Goal: Task Accomplishment & Management: Manage account settings

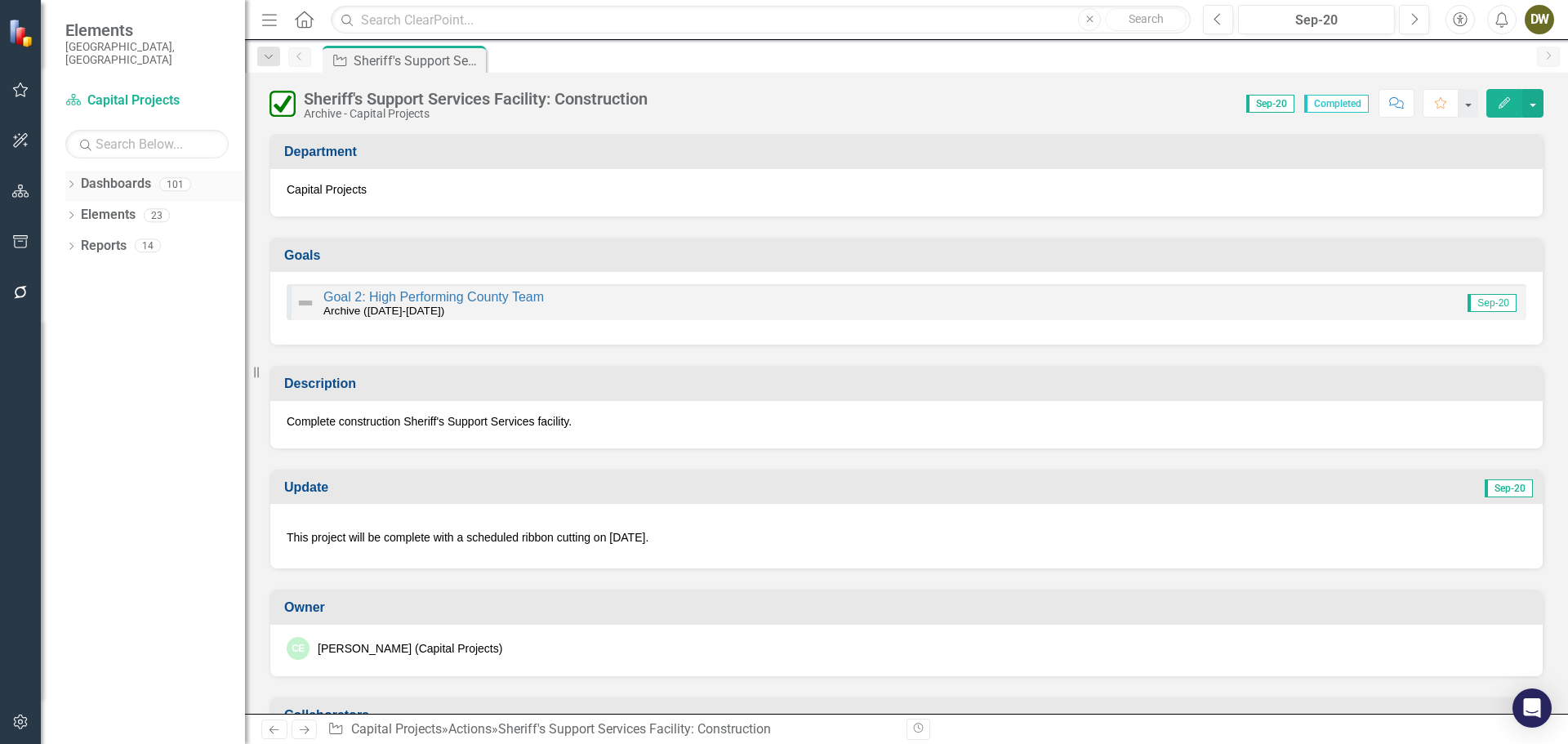
click at [70, 181] on icon "Dropdown" at bounding box center [70, 186] width 11 height 9
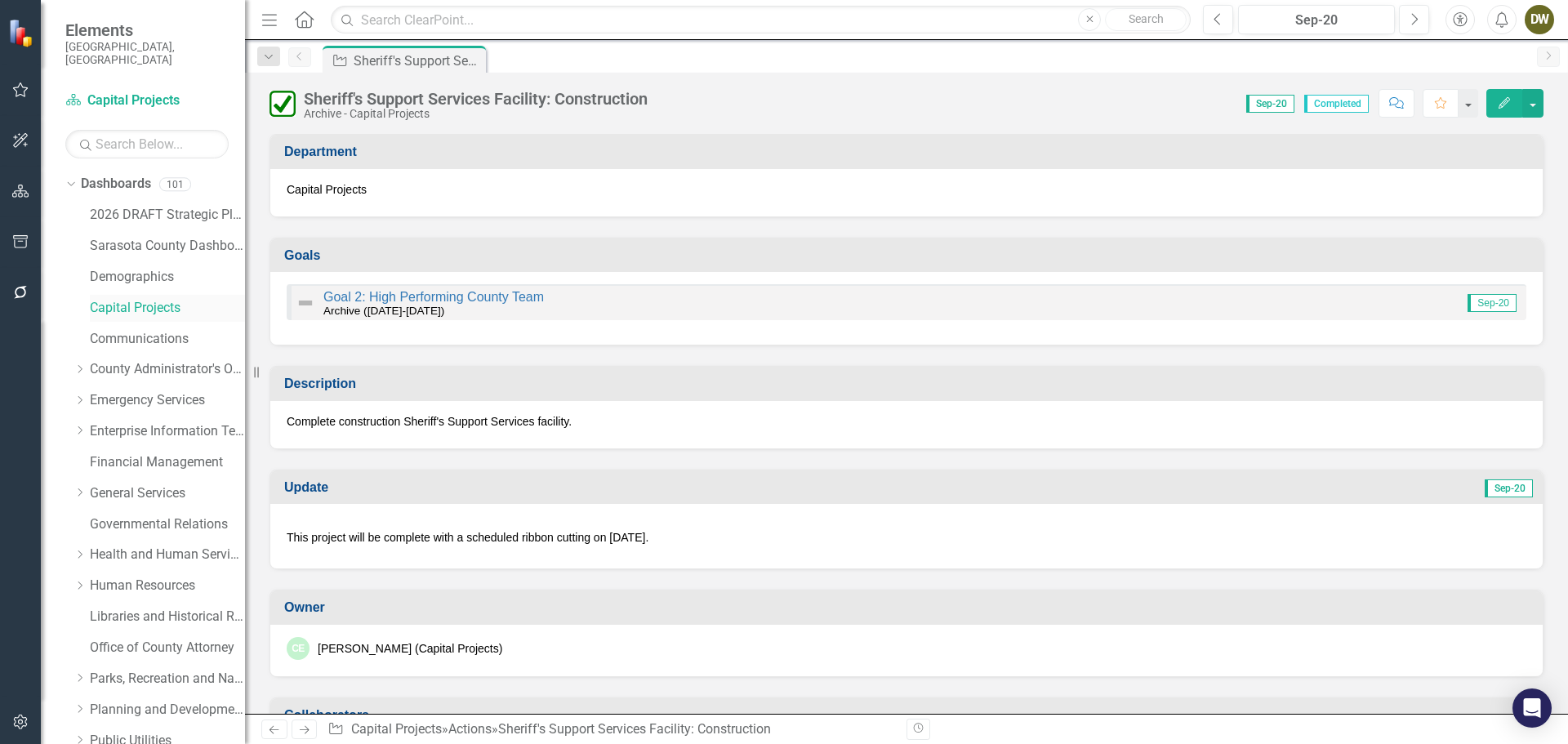
click at [134, 299] on link "Capital Projects" at bounding box center [167, 308] width 156 height 19
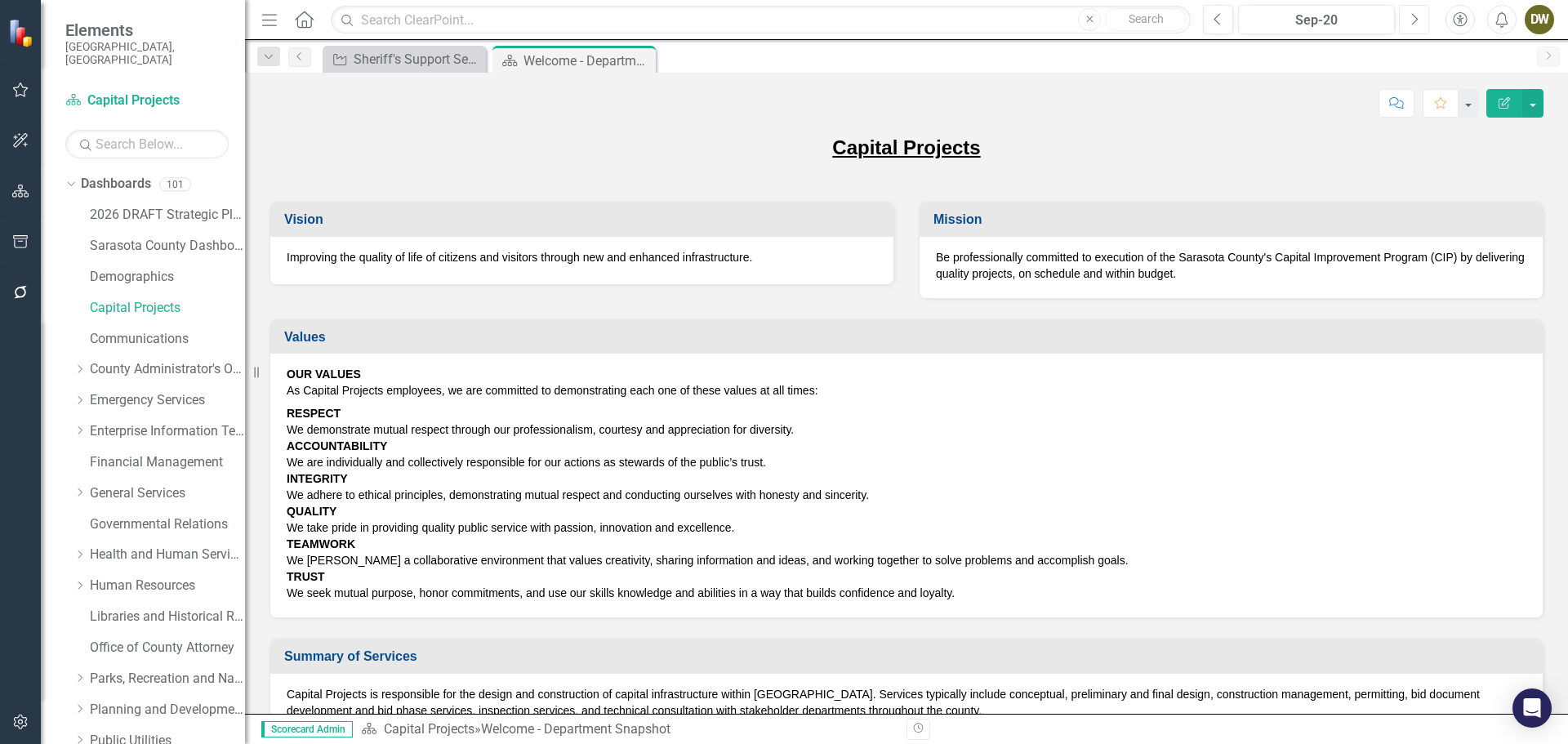
click at [1414, 27] on button "Next" at bounding box center [1413, 19] width 30 height 29
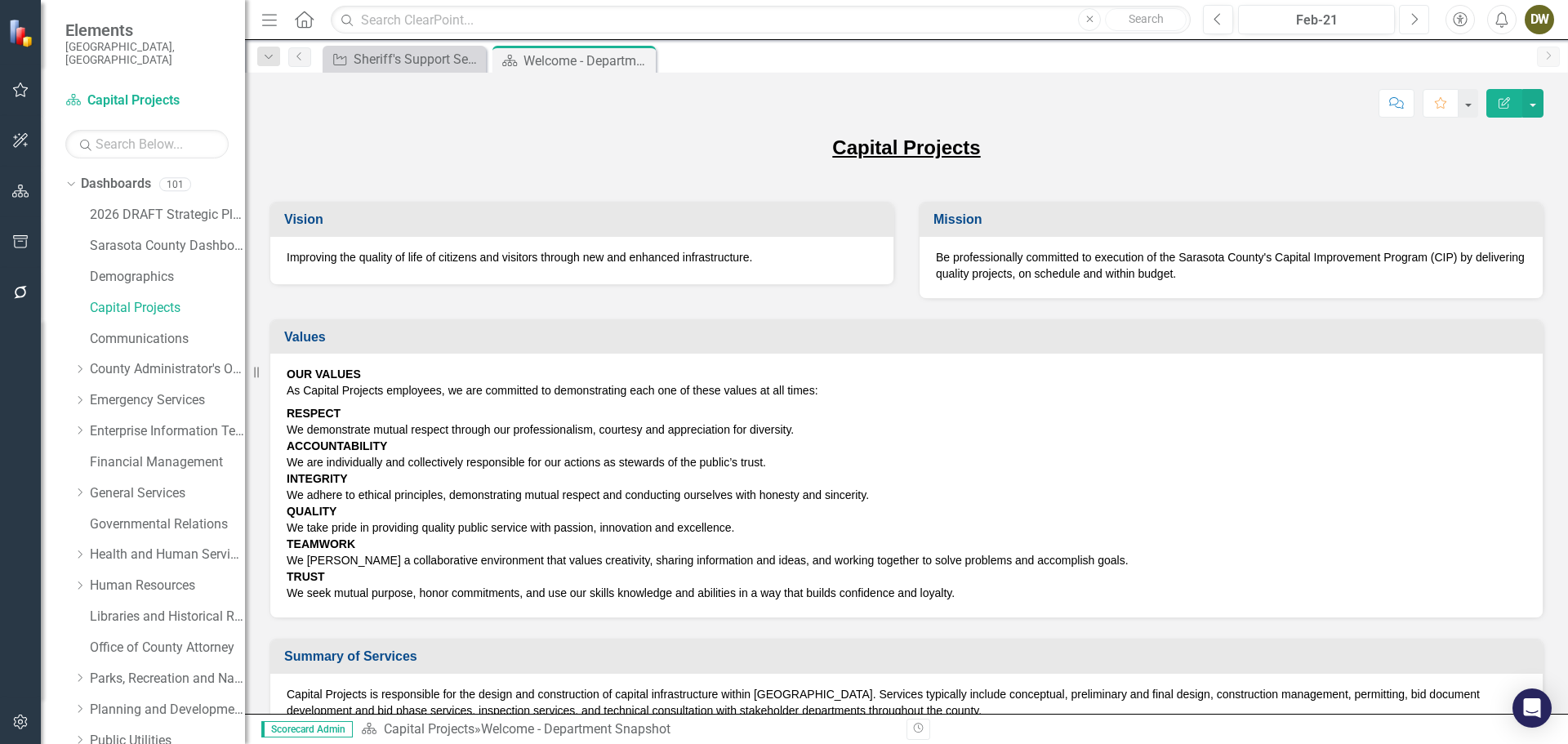
click at [1414, 27] on button "Next" at bounding box center [1413, 19] width 30 height 29
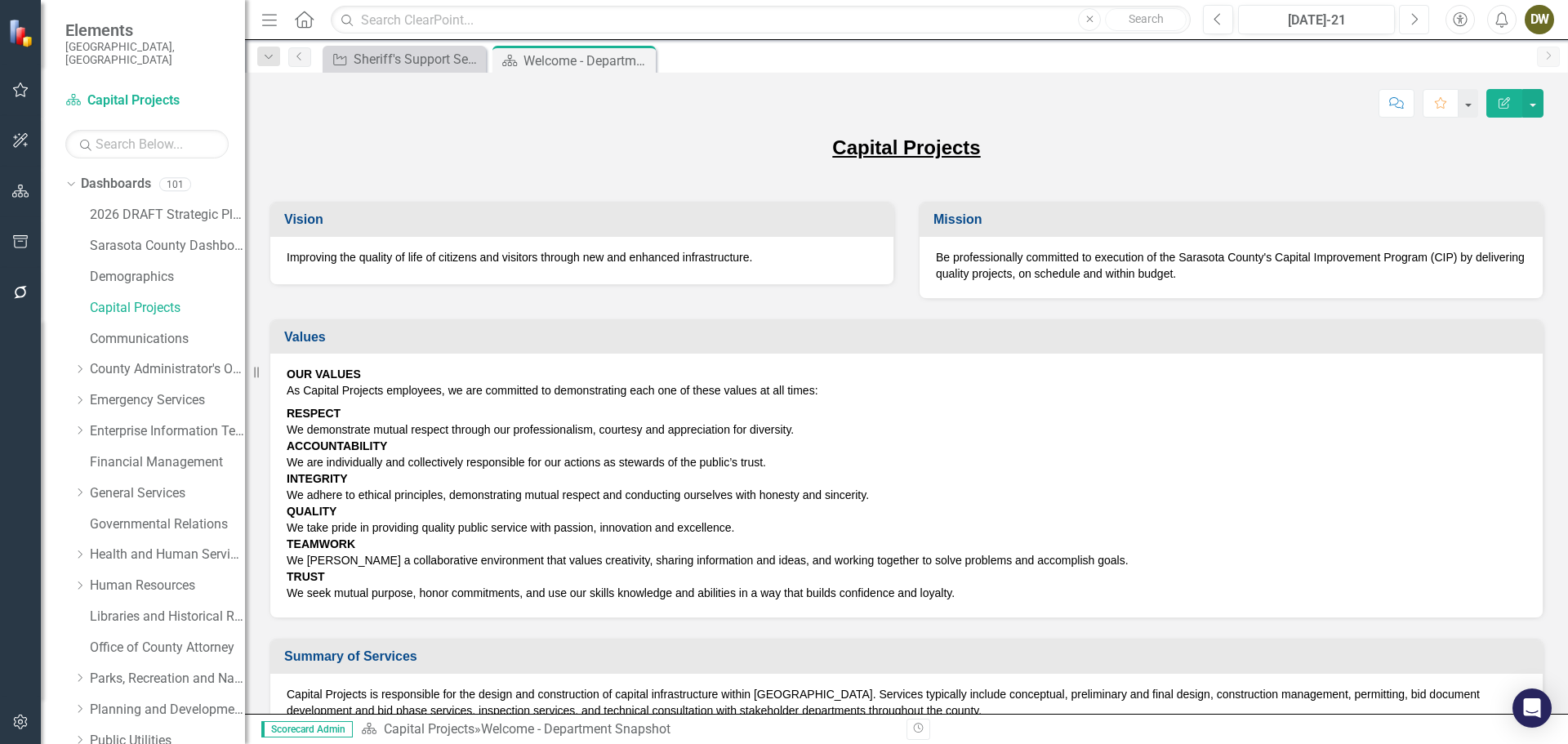
click at [1414, 27] on button "Next" at bounding box center [1413, 19] width 30 height 29
click at [1414, 25] on icon "Next" at bounding box center [1414, 19] width 9 height 15
click at [1414, 24] on icon "Next" at bounding box center [1414, 19] width 9 height 15
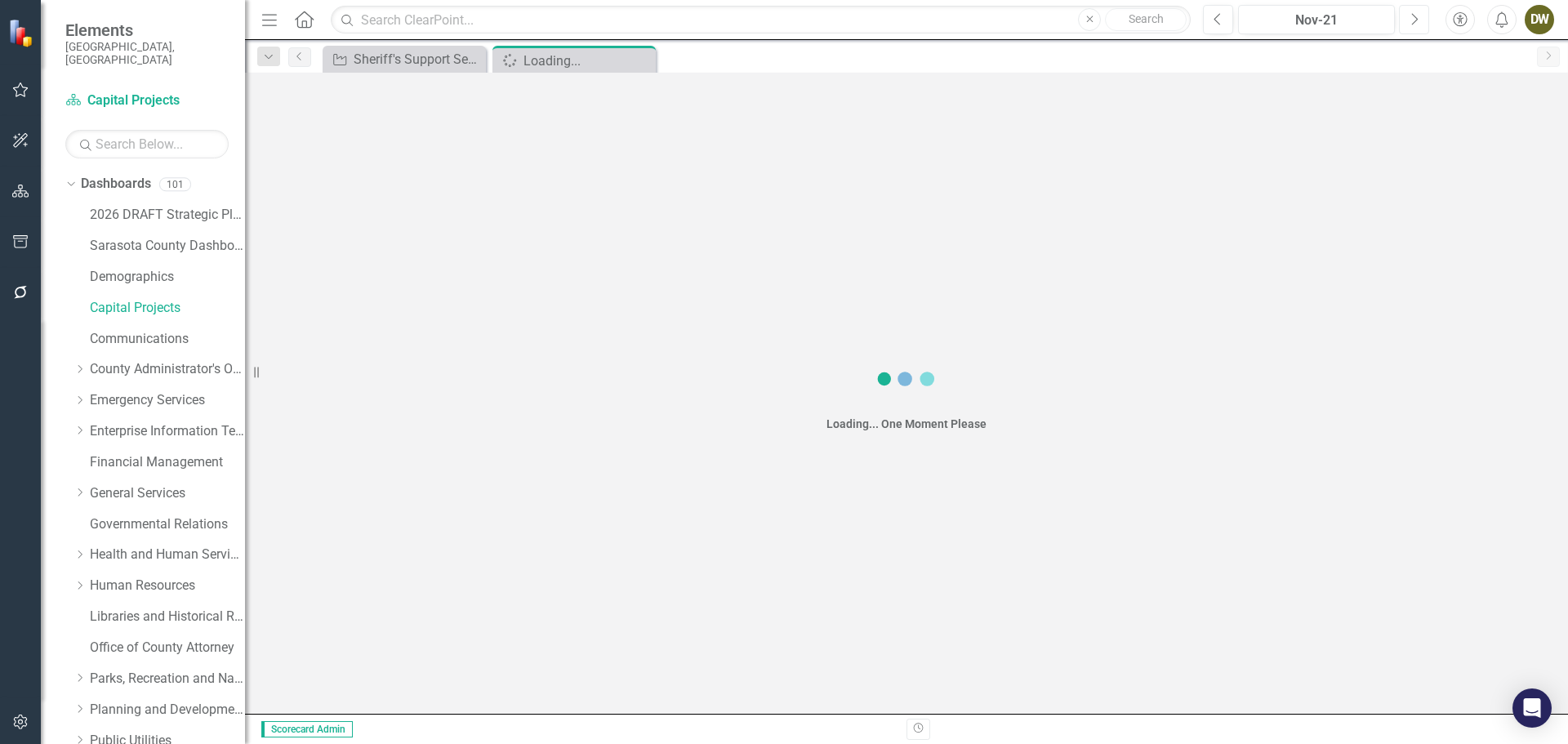
click at [1414, 24] on icon "Next" at bounding box center [1414, 19] width 9 height 15
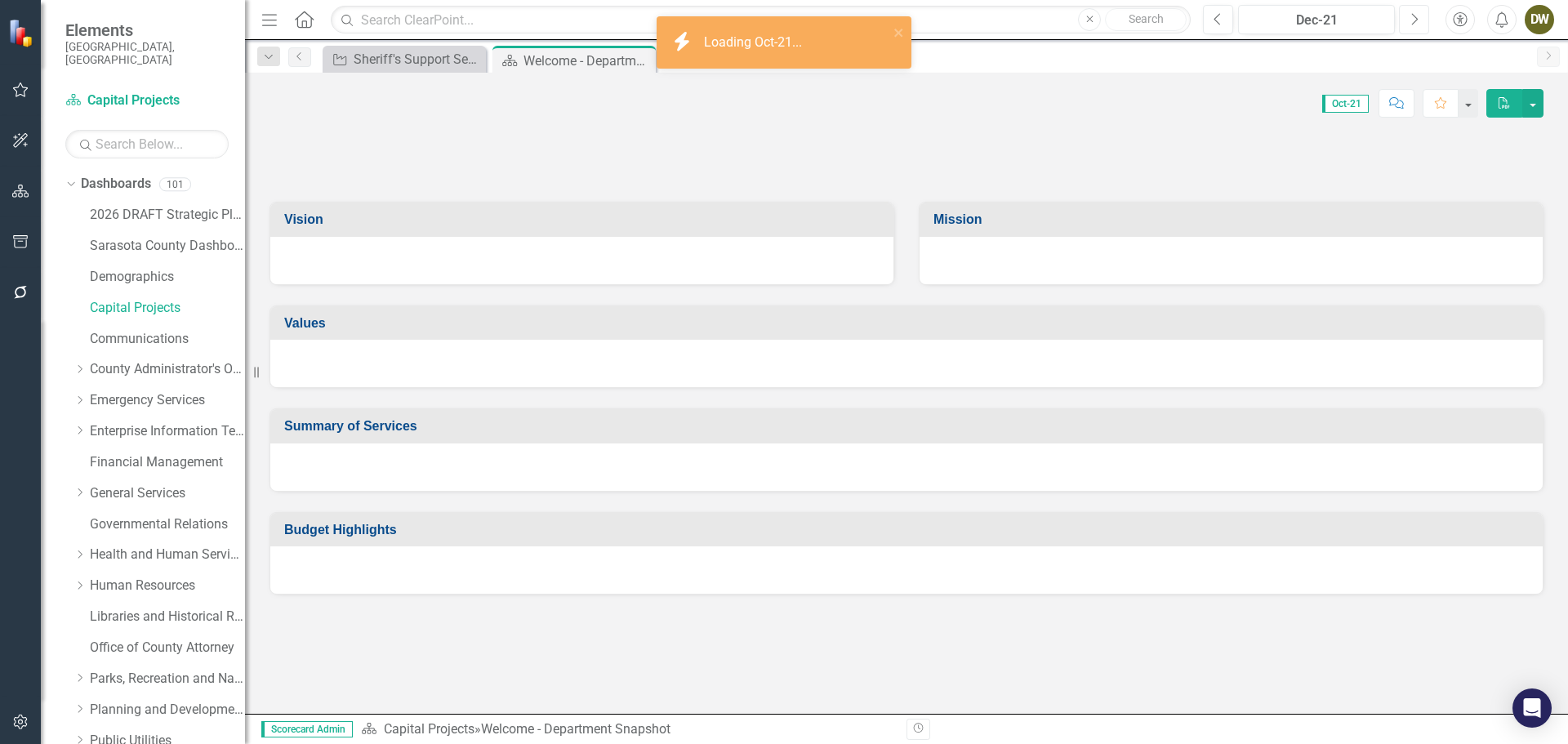
click at [1414, 24] on icon "Next" at bounding box center [1414, 19] width 9 height 15
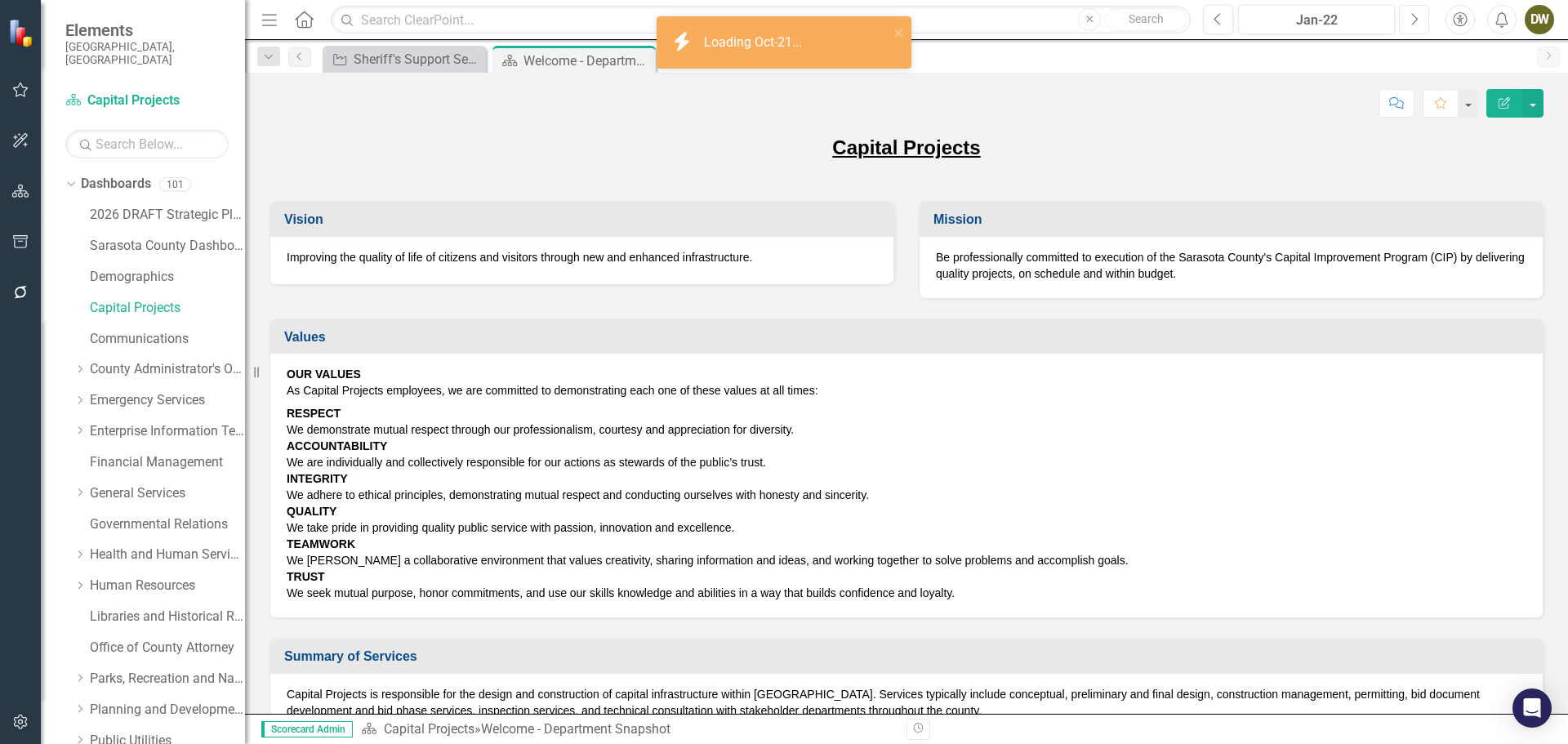
click at [1414, 24] on icon "Next" at bounding box center [1414, 19] width 9 height 15
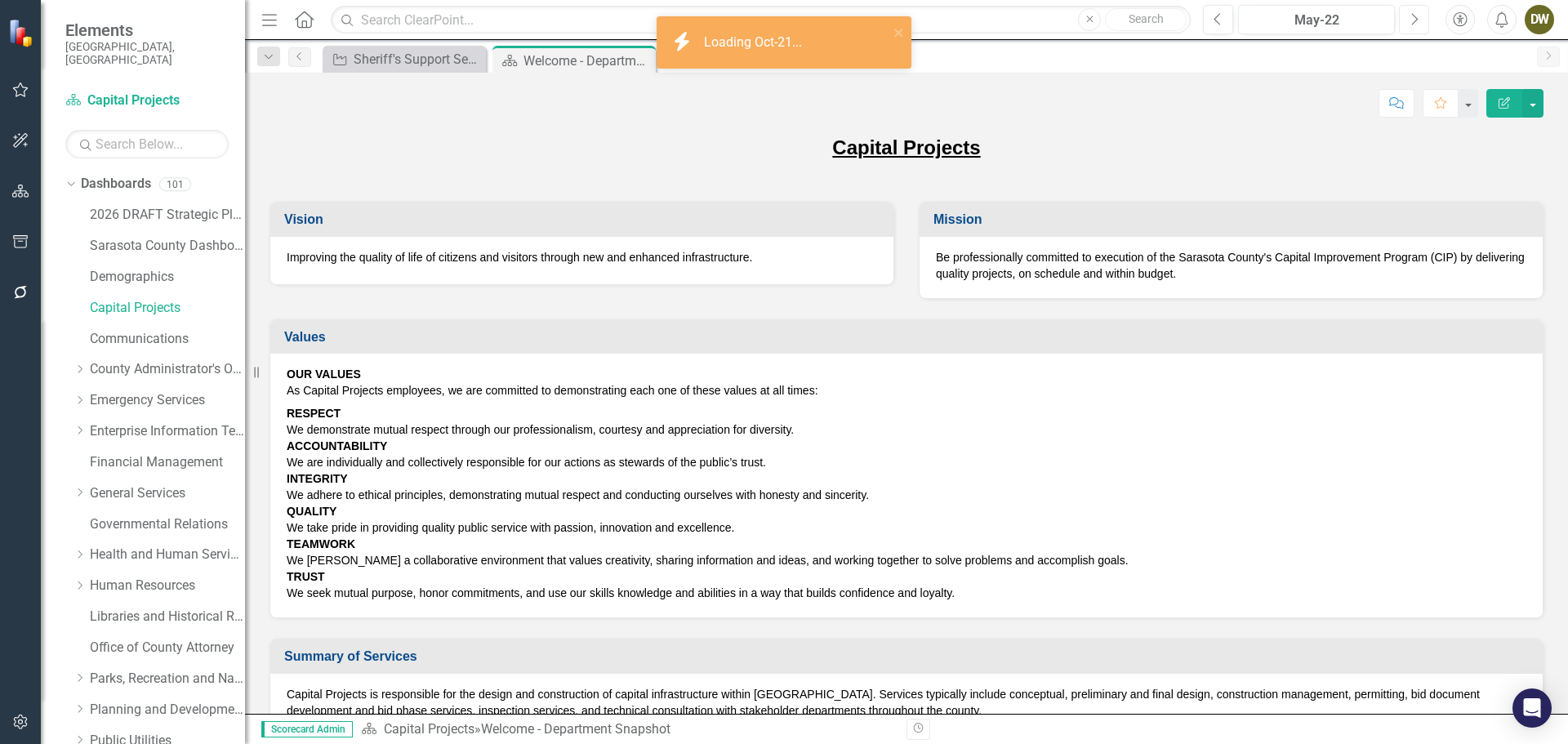
click at [1414, 24] on icon "Next" at bounding box center [1414, 19] width 9 height 15
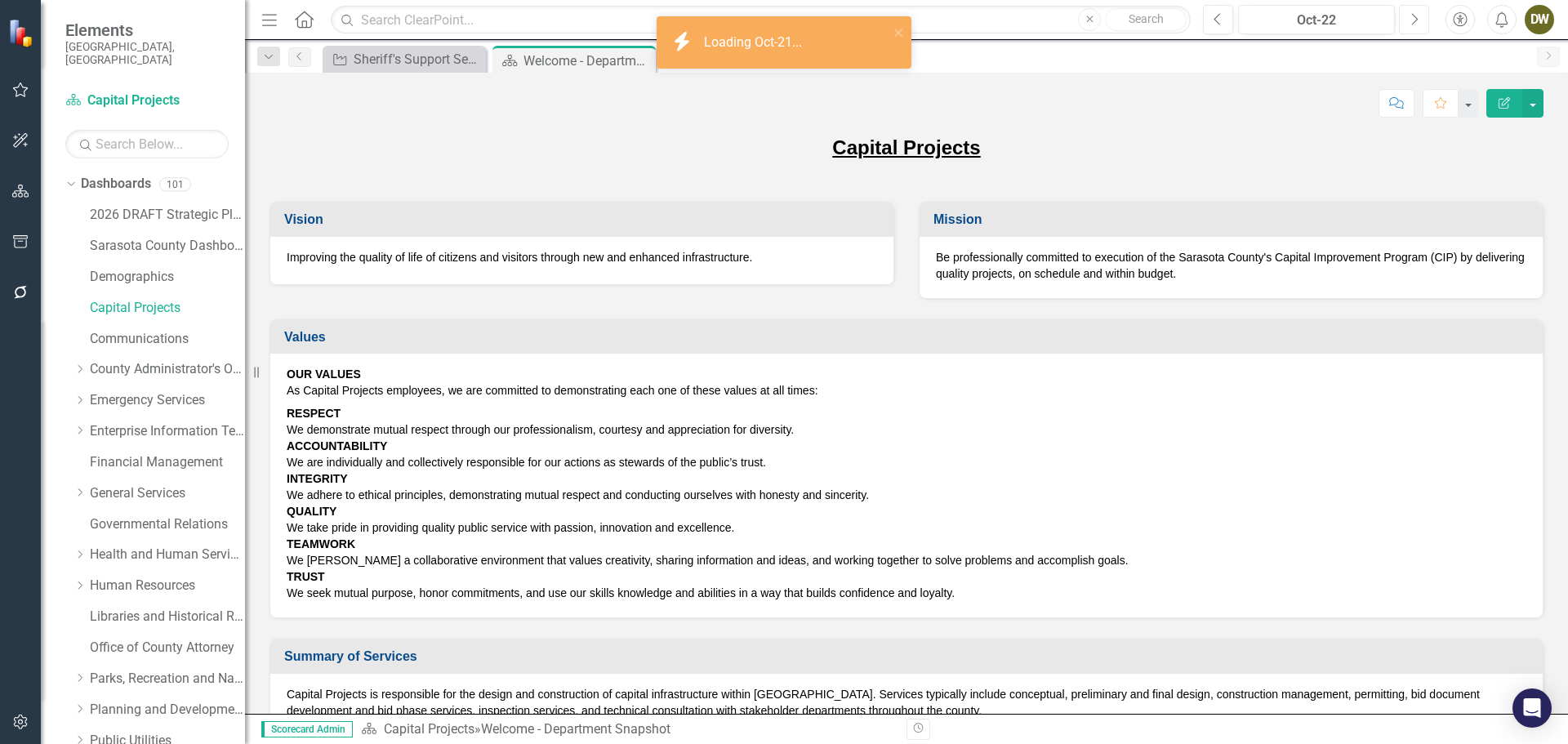
click at [1414, 24] on icon "Next" at bounding box center [1414, 19] width 9 height 15
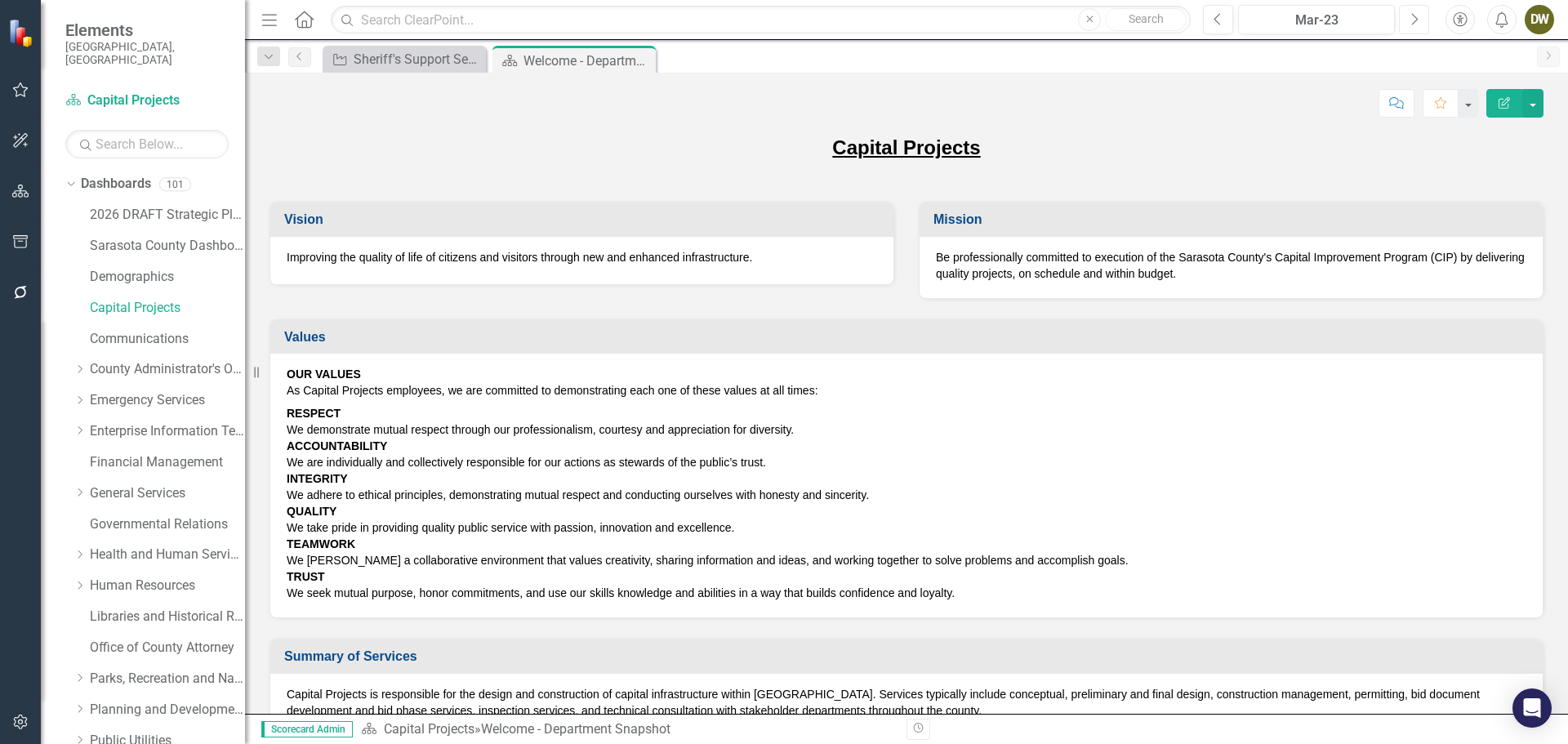
click at [1414, 24] on icon "Next" at bounding box center [1414, 19] width 9 height 15
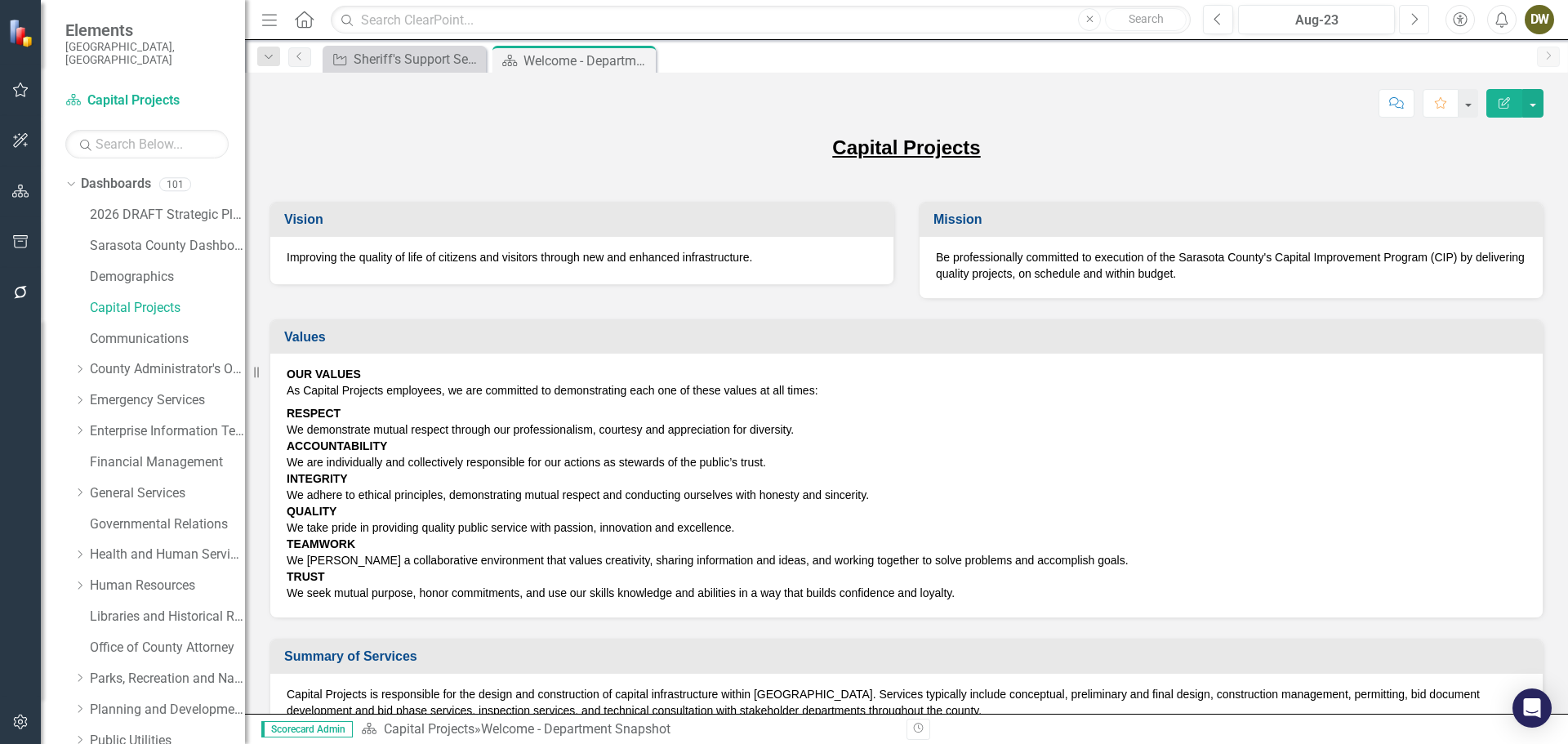
click at [1414, 24] on icon "Next" at bounding box center [1414, 19] width 9 height 15
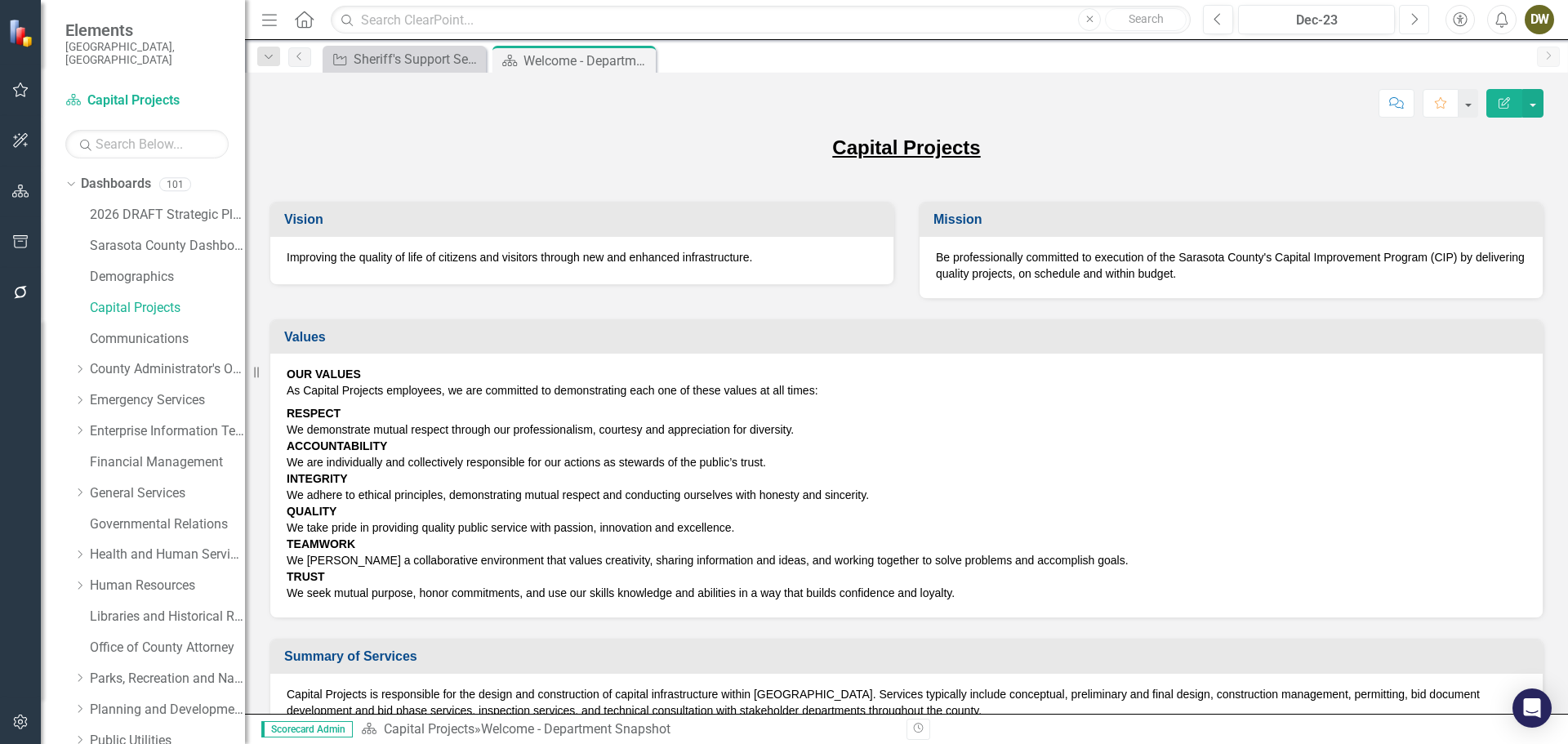
click at [1414, 24] on icon "Next" at bounding box center [1414, 19] width 9 height 15
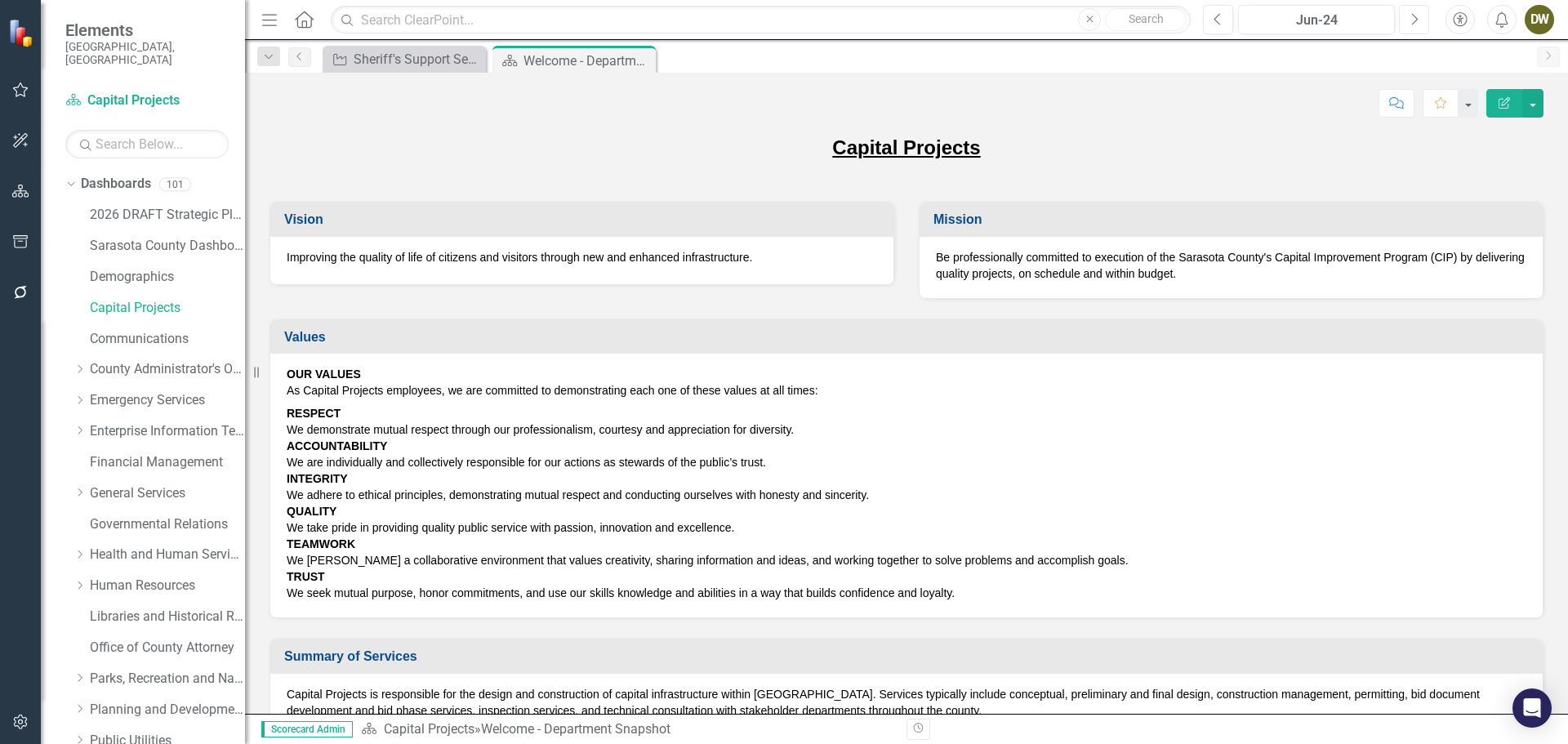
click at [1414, 24] on icon "Next" at bounding box center [1414, 19] width 9 height 15
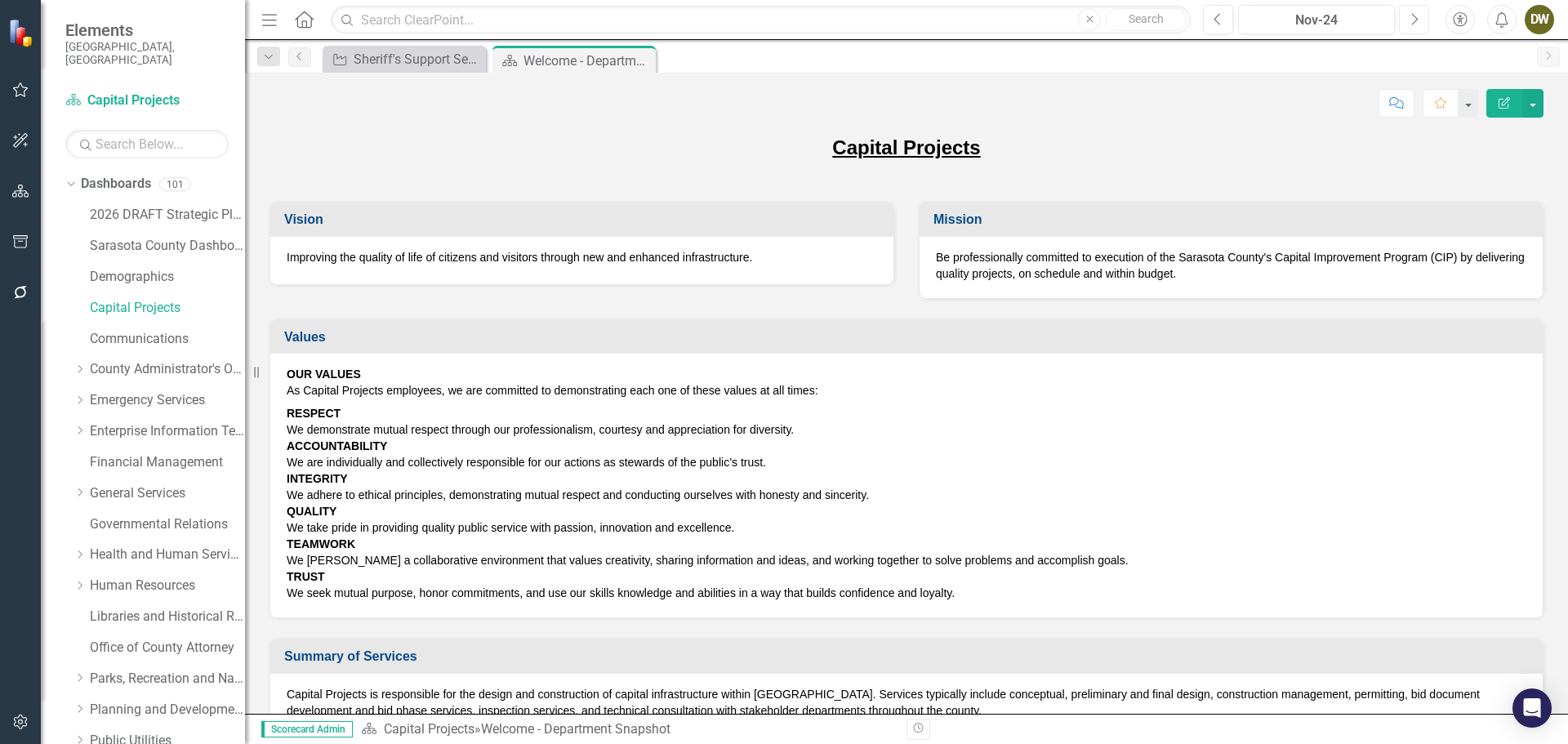
click at [1414, 24] on icon "Next" at bounding box center [1414, 19] width 9 height 15
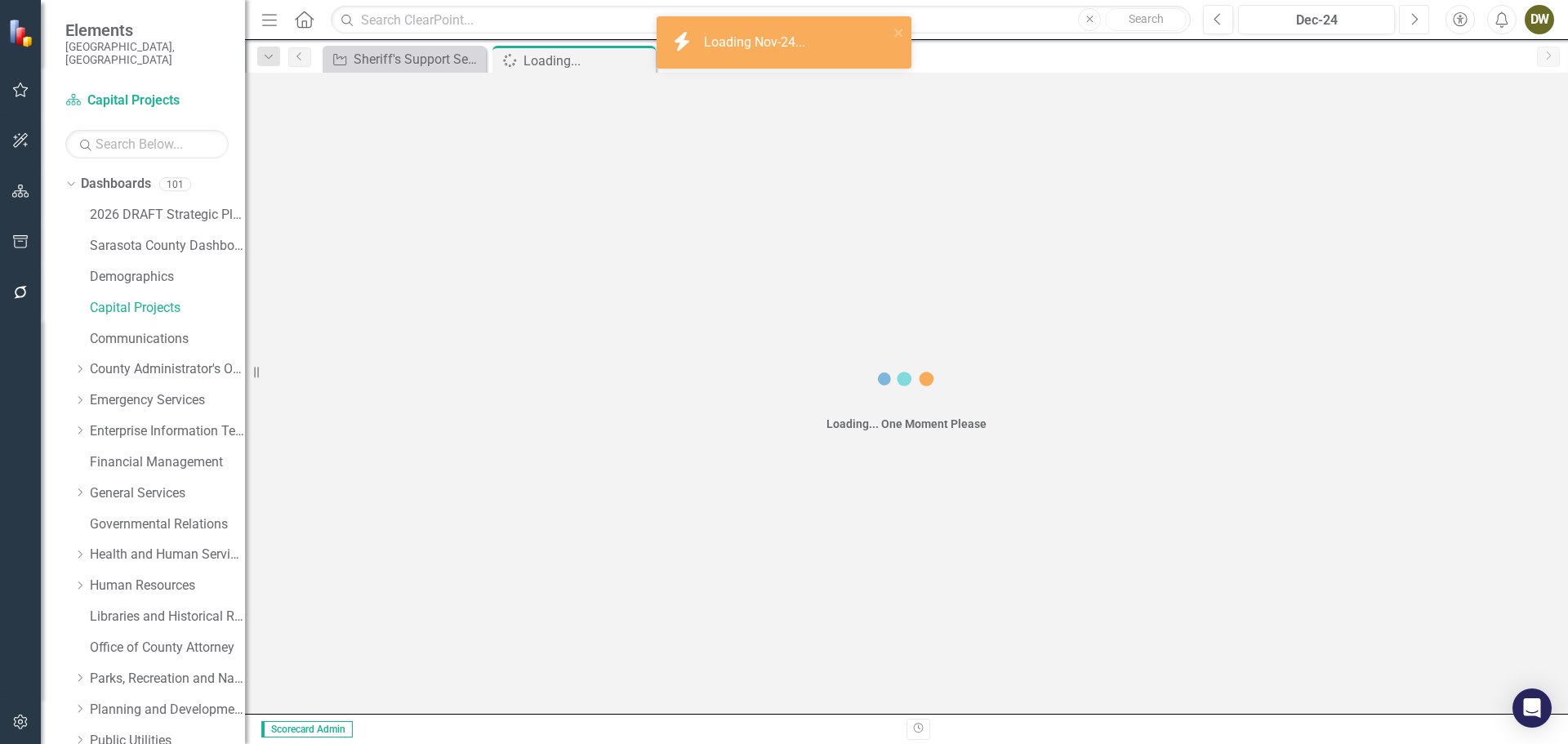
click at [1414, 24] on icon "Next" at bounding box center [1414, 19] width 9 height 15
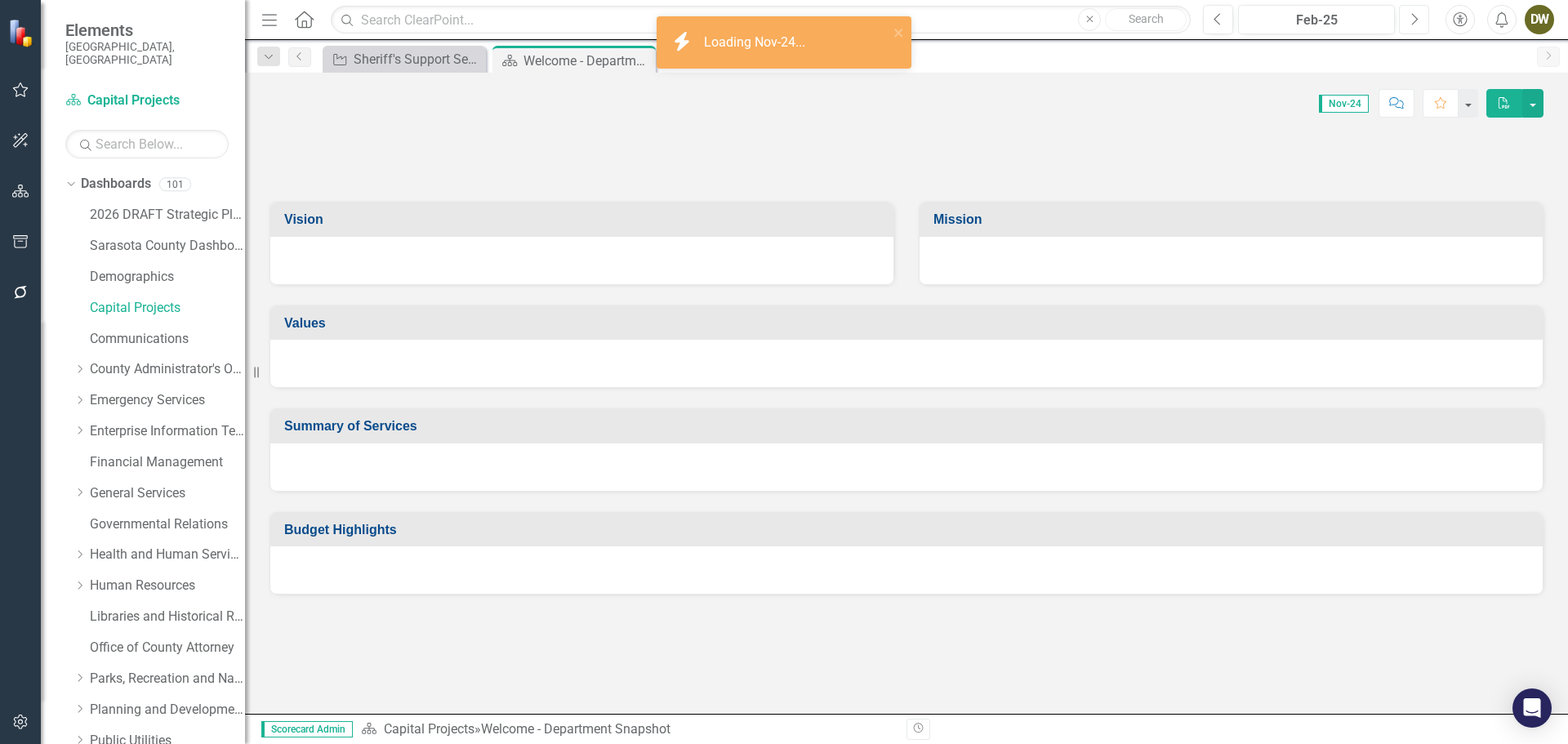
click at [1414, 24] on icon "Next" at bounding box center [1414, 19] width 9 height 15
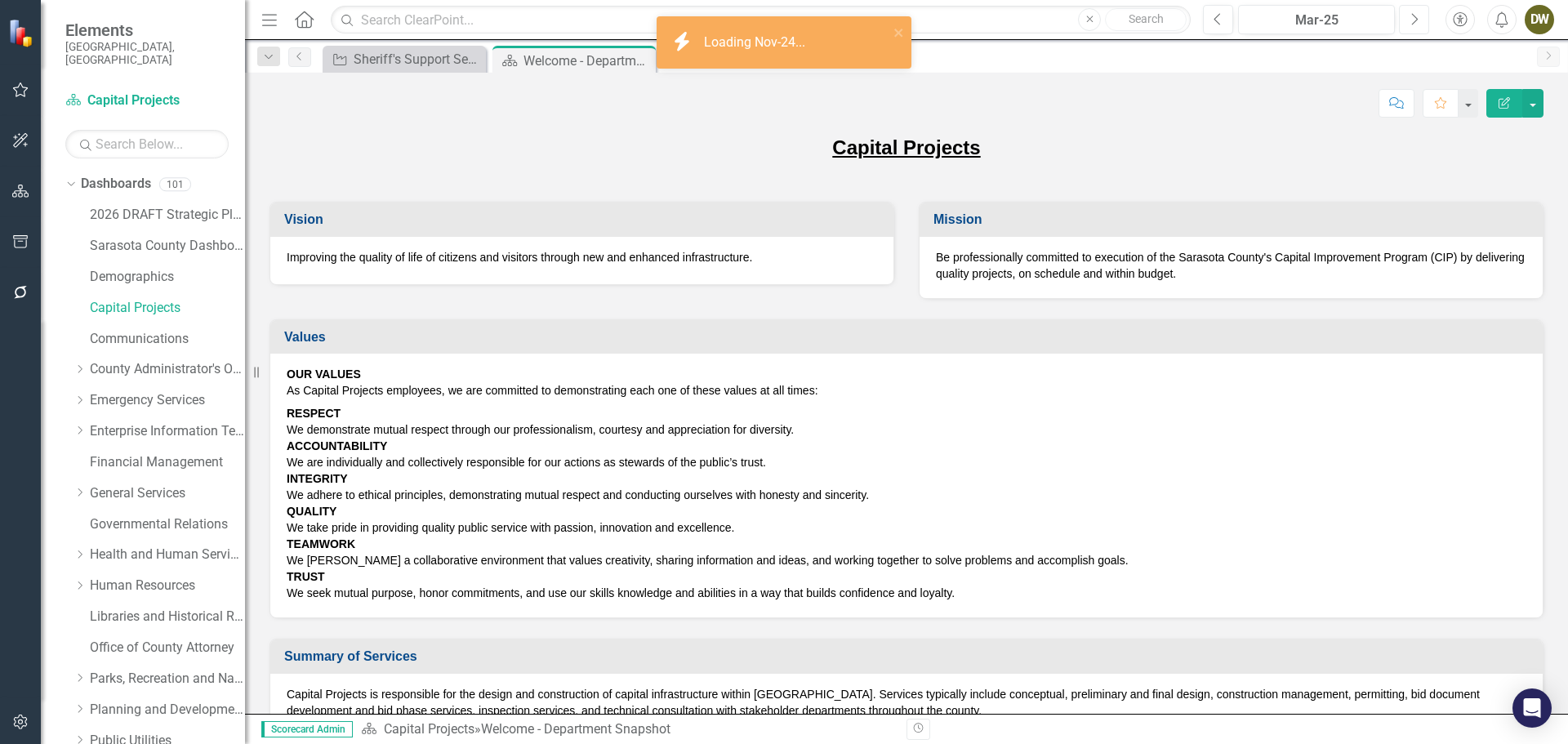
click at [1414, 24] on icon "Next" at bounding box center [1414, 19] width 9 height 15
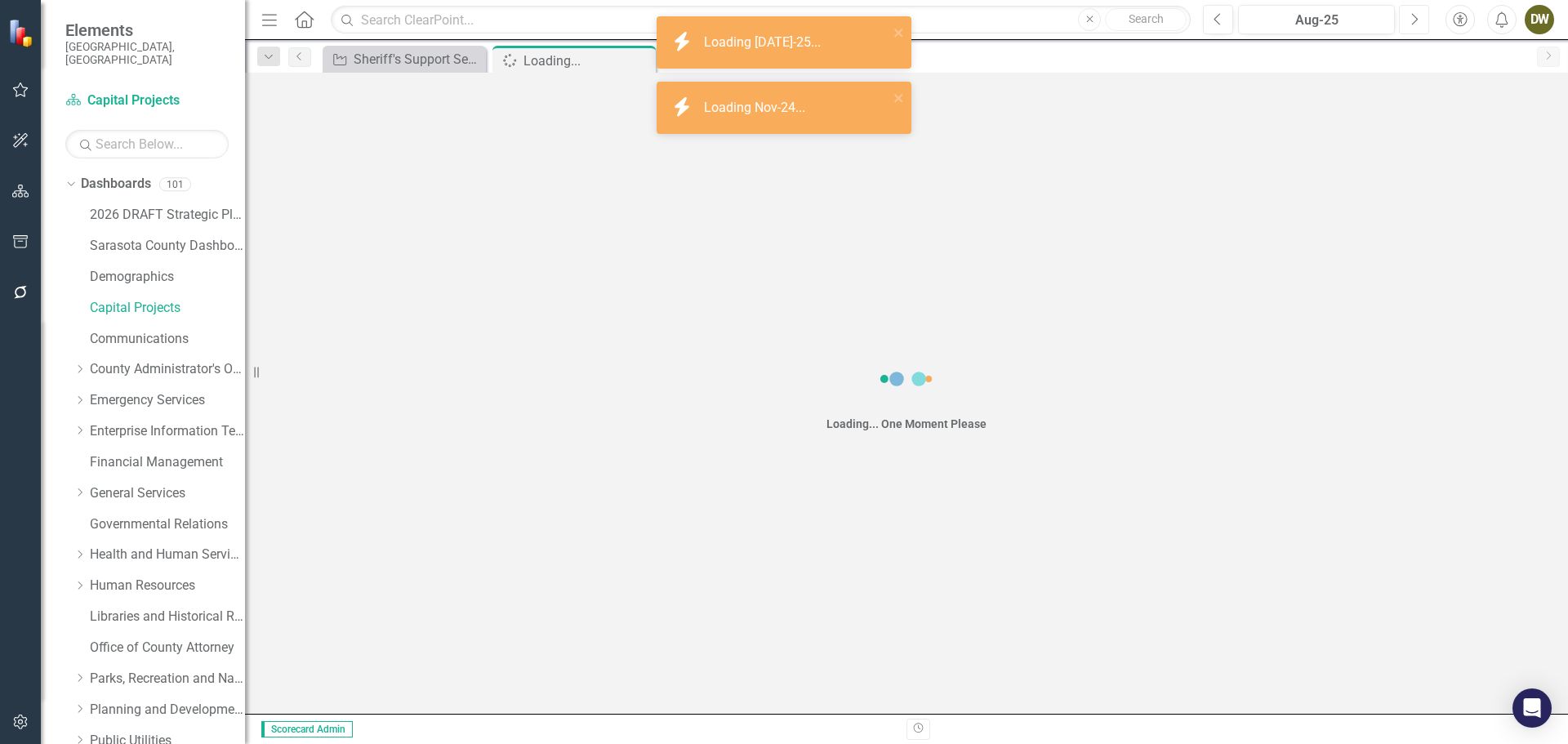
click at [1414, 24] on icon "Next" at bounding box center [1414, 19] width 9 height 15
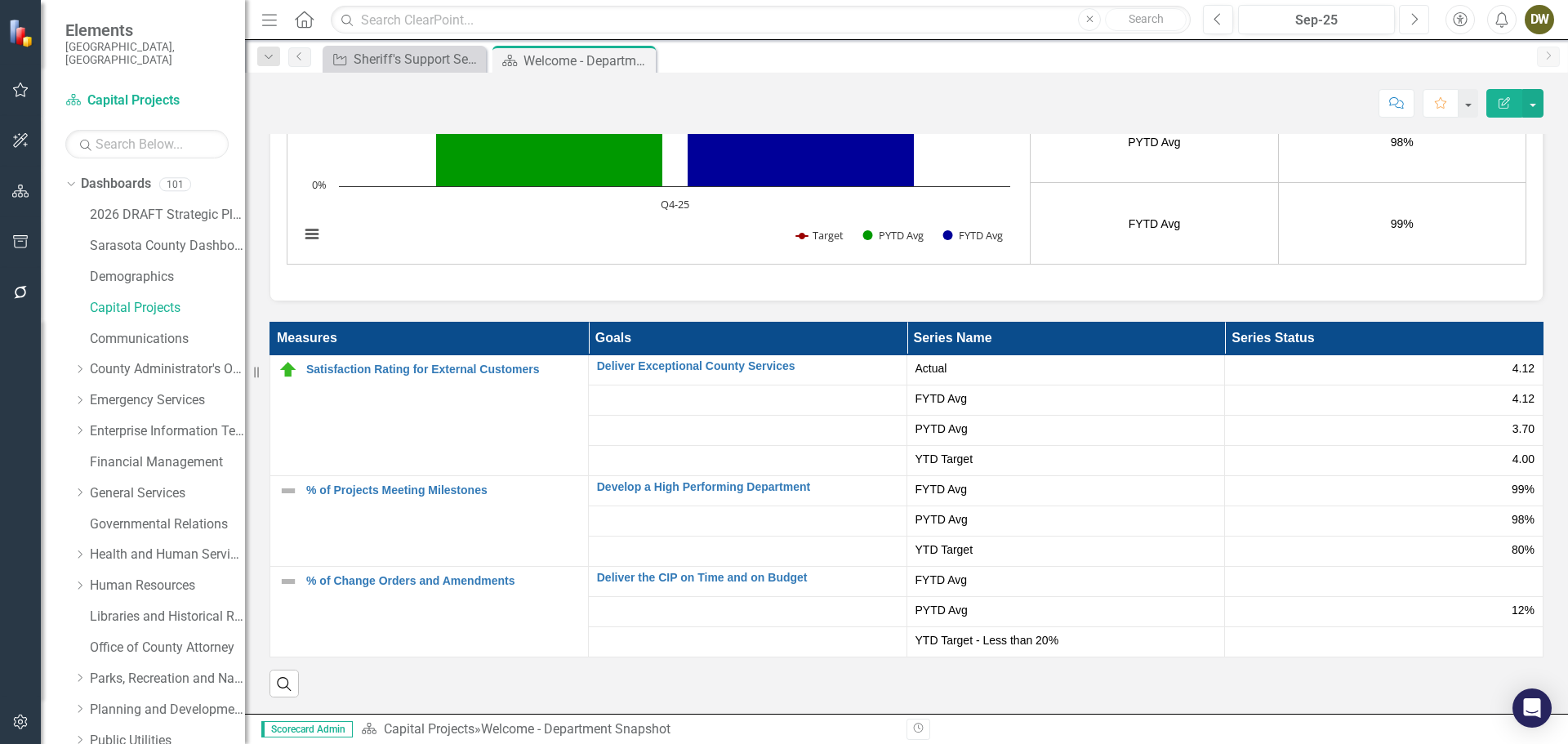
scroll to position [2410, 0]
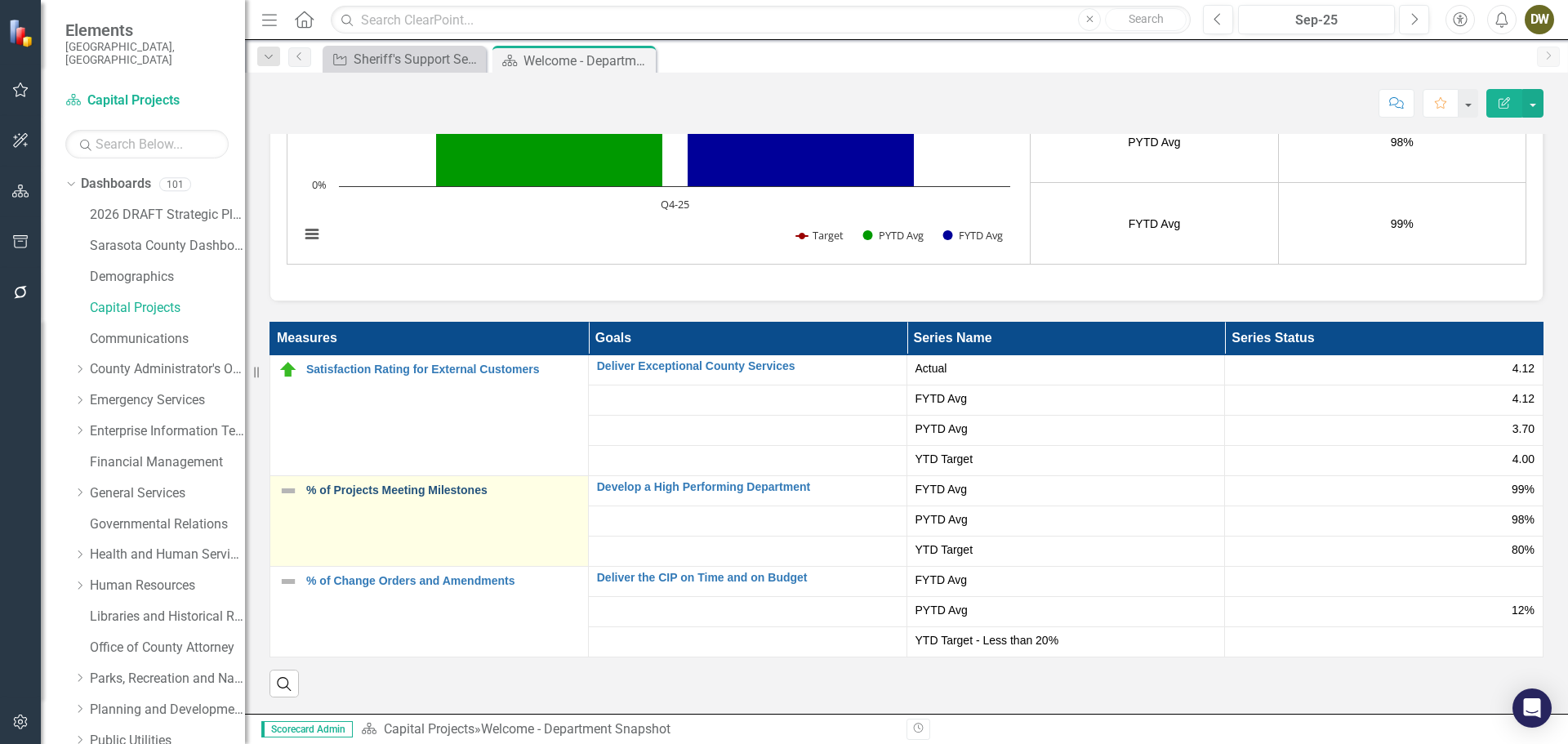
click at [376, 491] on link "% of Projects Meeting Milestones" at bounding box center [443, 490] width 274 height 12
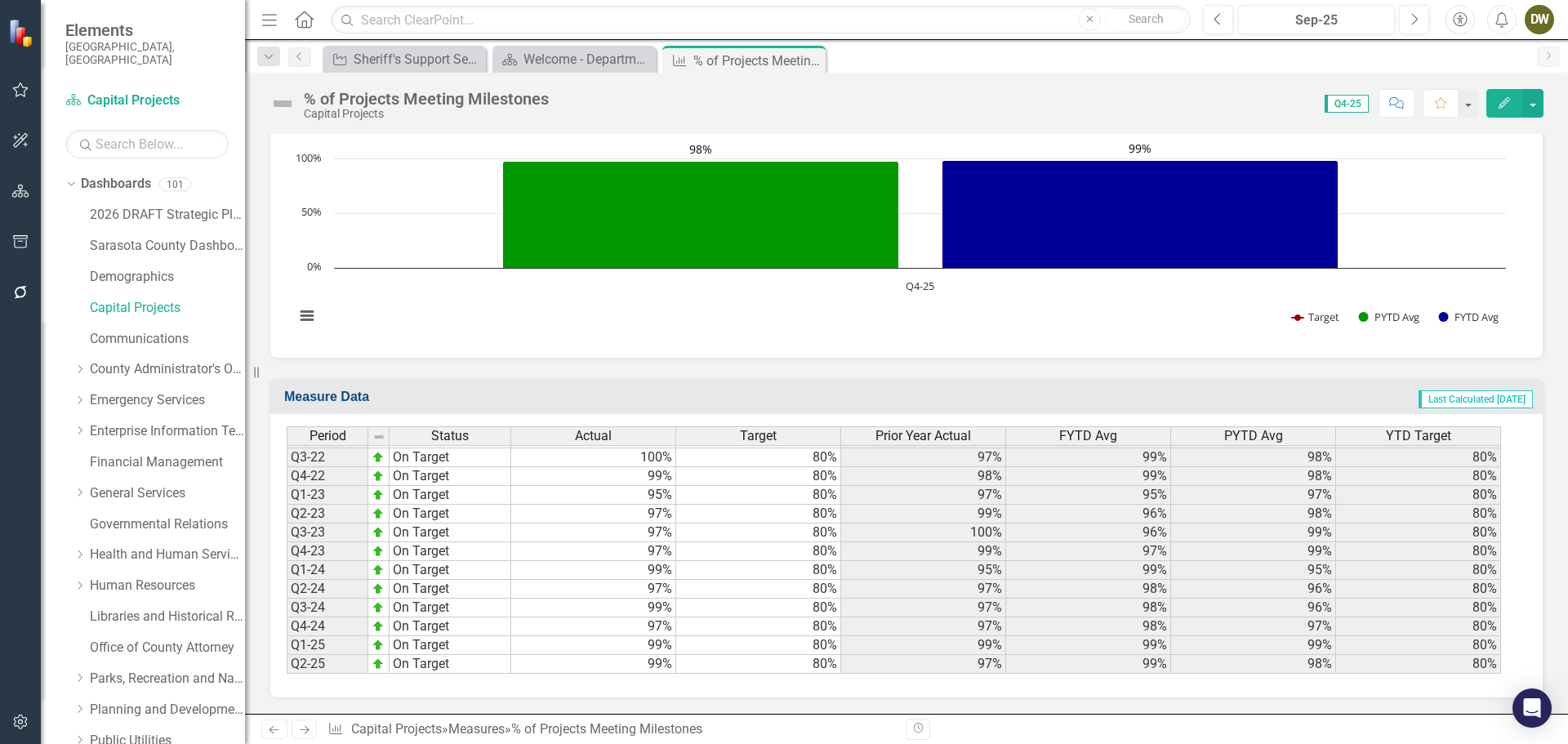
scroll to position [770, 0]
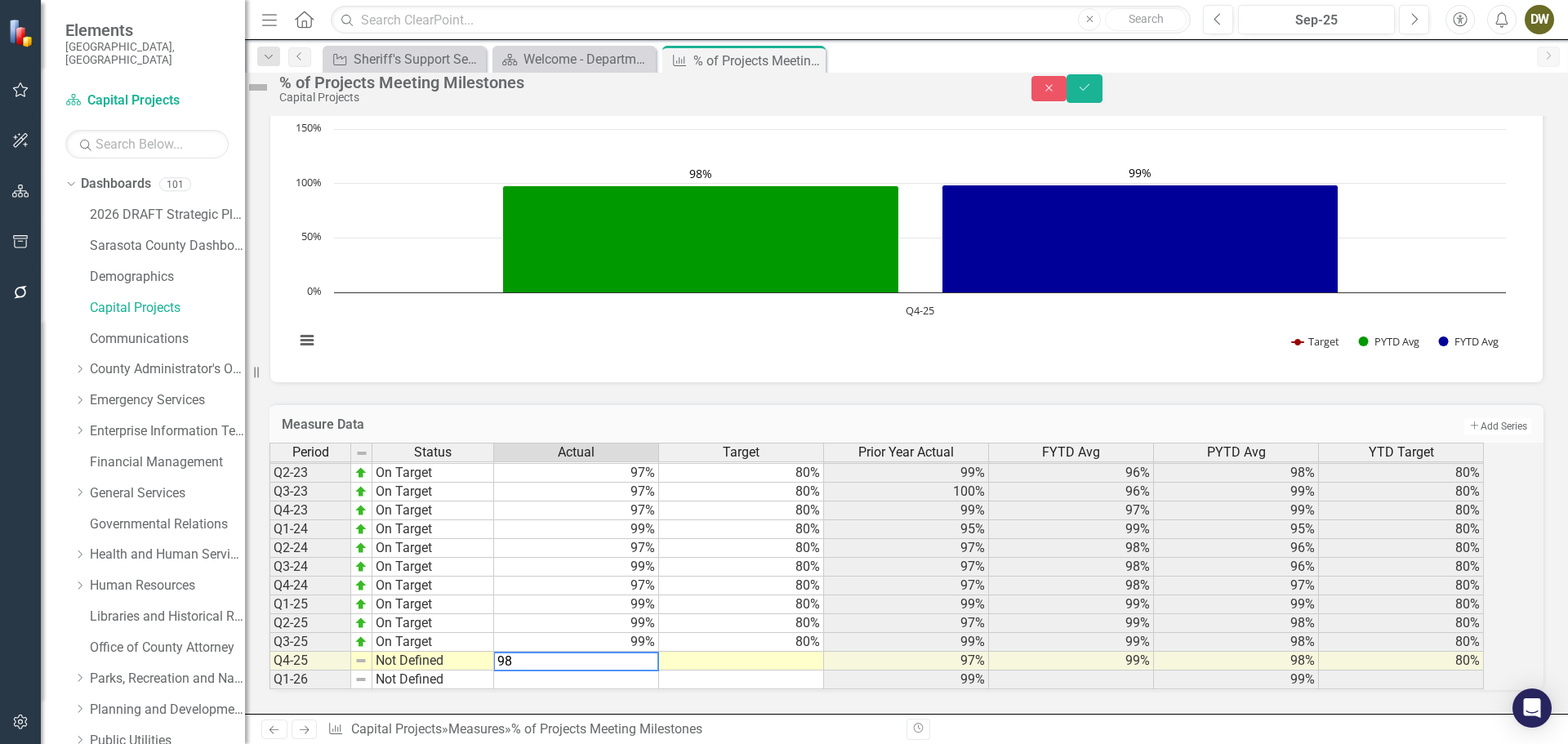
click at [797, 652] on td at bounding box center [741, 661] width 165 height 19
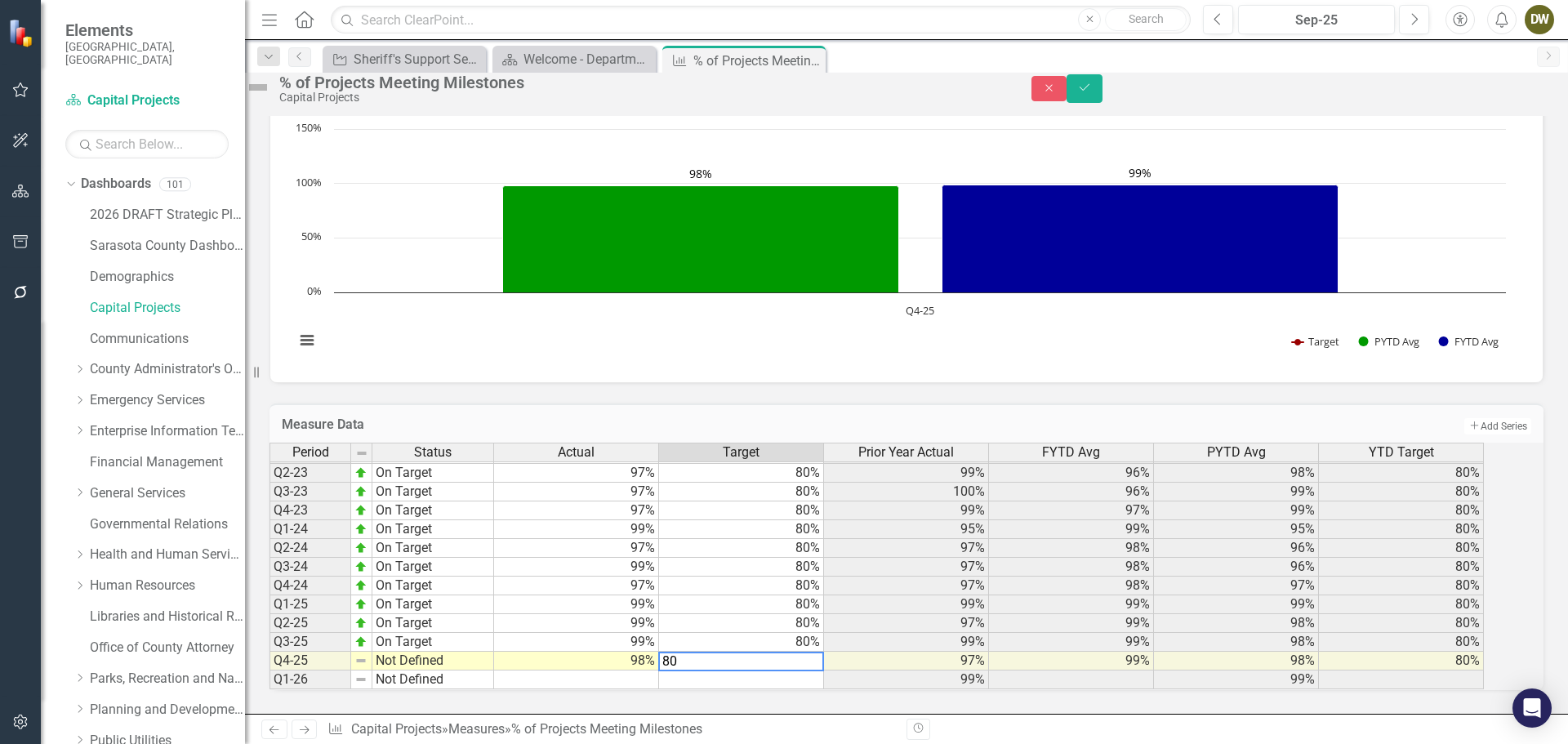
type textarea "80"
click at [483, 671] on td "Not Defined" at bounding box center [433, 680] width 122 height 19
click at [368, 654] on img at bounding box center [360, 661] width 13 height 13
click at [452, 652] on td "Not Defined" at bounding box center [433, 661] width 122 height 19
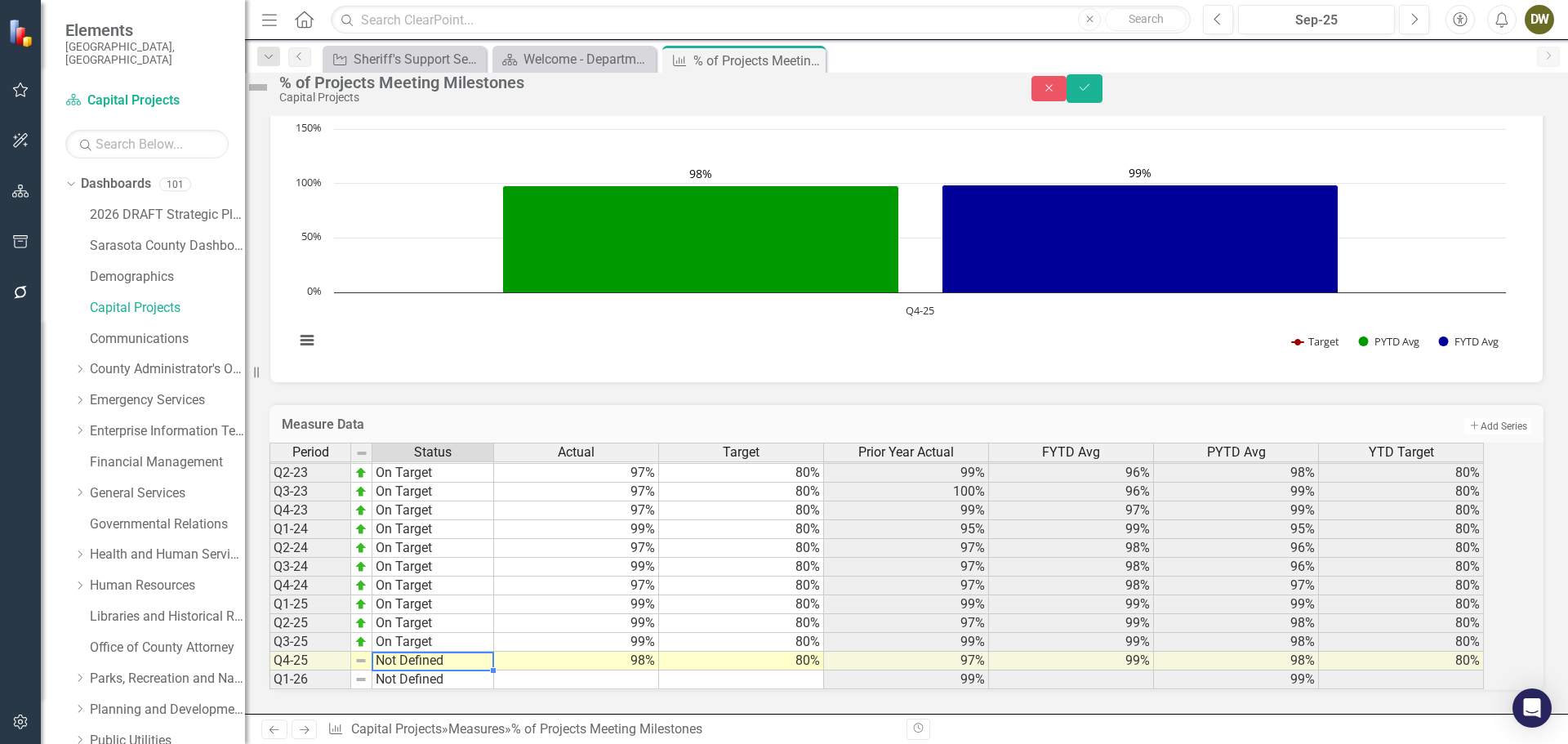
click at [452, 652] on td "Not Defined" at bounding box center [433, 661] width 122 height 19
click at [452, 652] on textarea "Not Defined" at bounding box center [433, 661] width 123 height 19
click at [434, 555] on div "Period Status Actual Target Prior Year Actual FYTD Avg PYTD Avg YTD Target Q1-2…" at bounding box center [885, 566] width 1230 height 247
click at [1092, 92] on icon "Save" at bounding box center [1084, 87] width 15 height 11
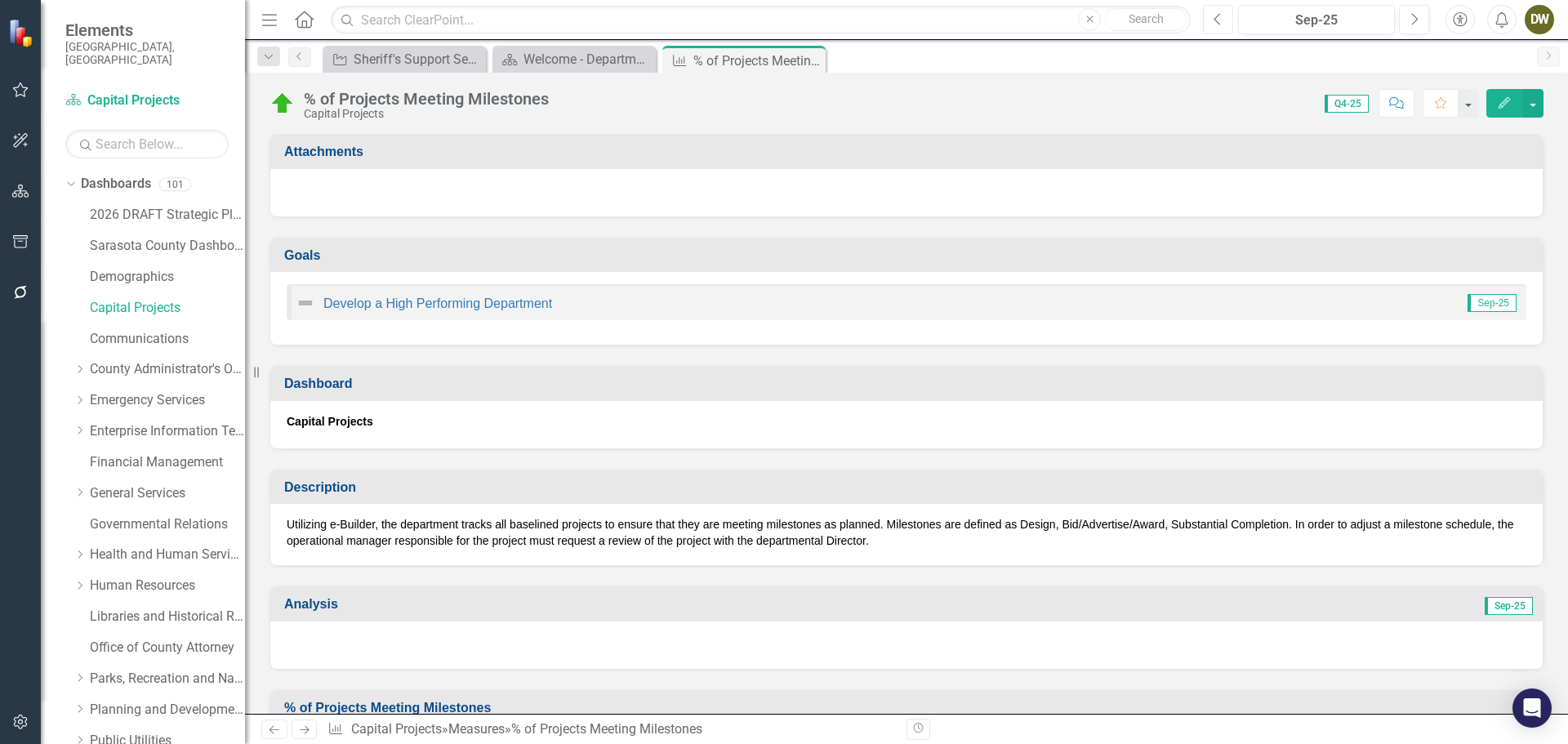
click at [1217, 20] on icon "Previous" at bounding box center [1219, 19] width 9 height 15
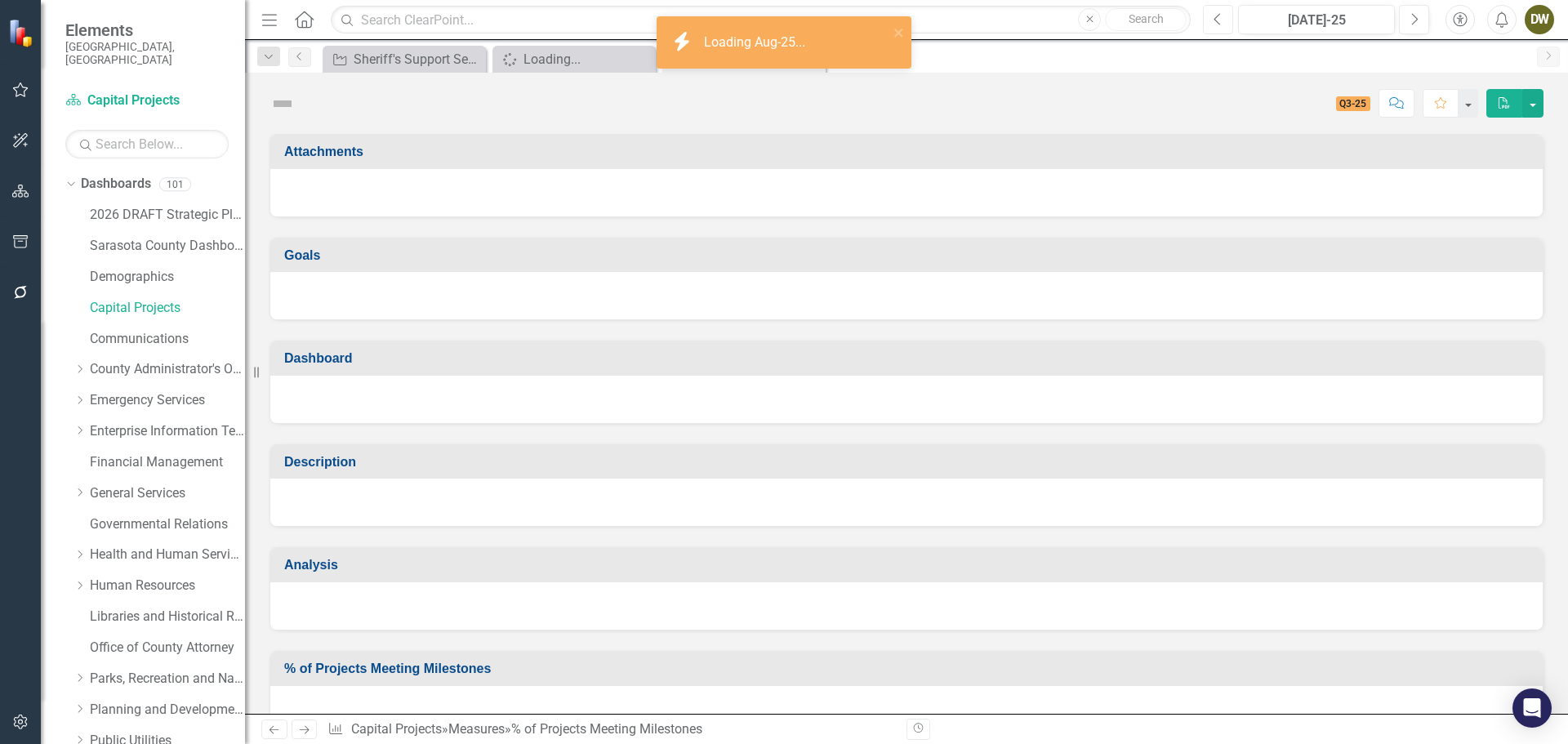
click at [1217, 20] on icon "Previous" at bounding box center [1219, 19] width 9 height 15
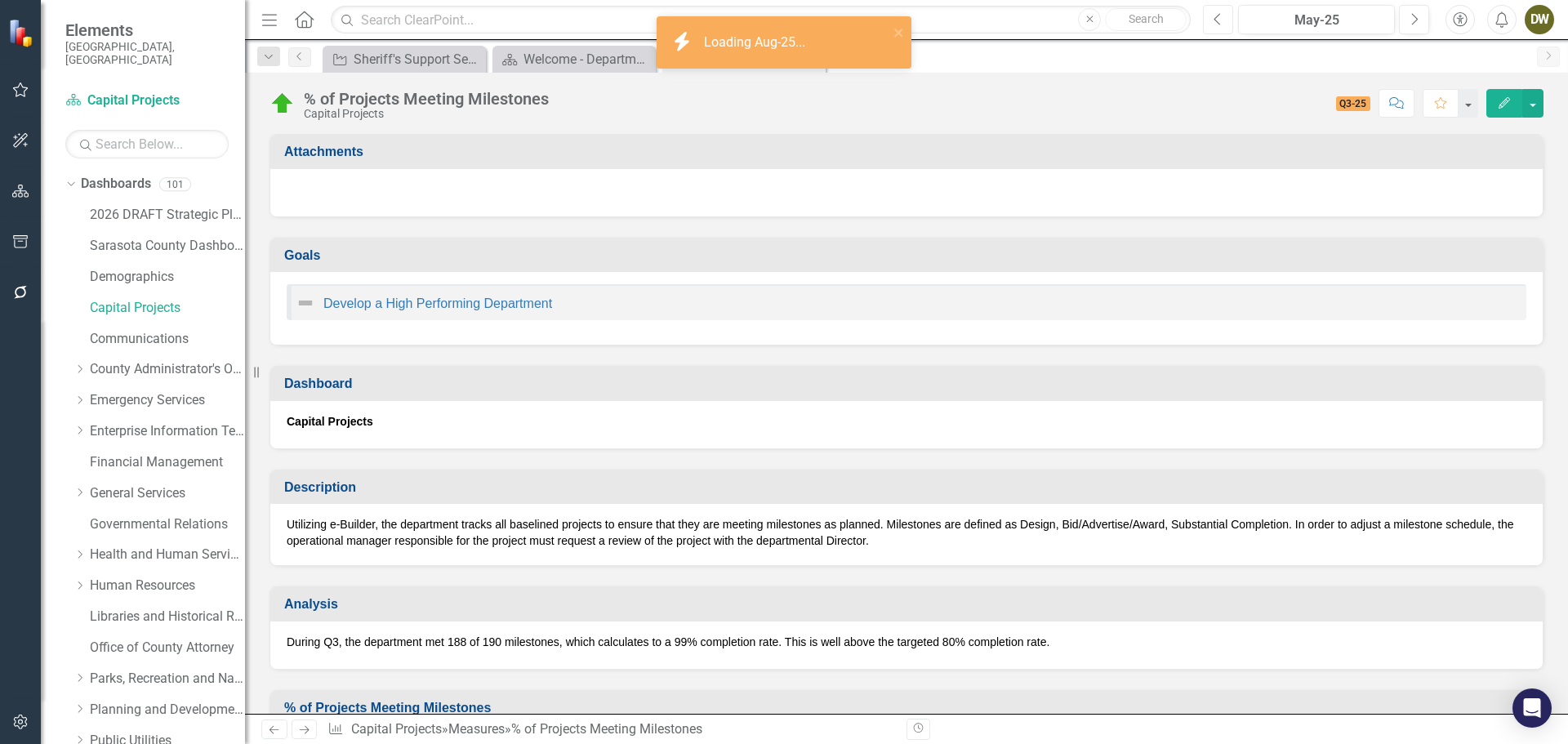
click at [1216, 20] on icon "button" at bounding box center [1217, 18] width 6 height 11
click at [1215, 20] on icon "Previous" at bounding box center [1219, 19] width 9 height 15
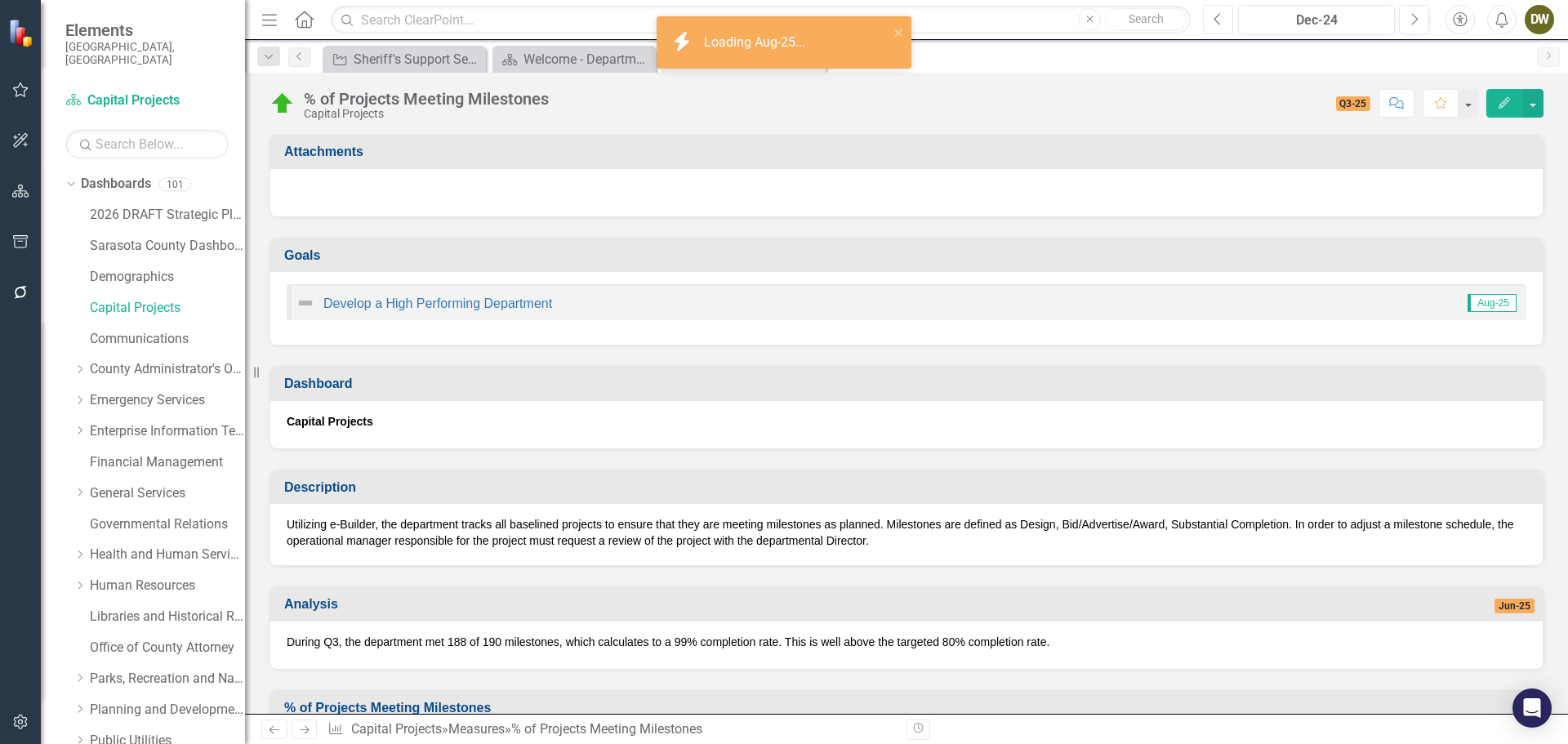
click at [1215, 20] on icon "Previous" at bounding box center [1219, 19] width 9 height 15
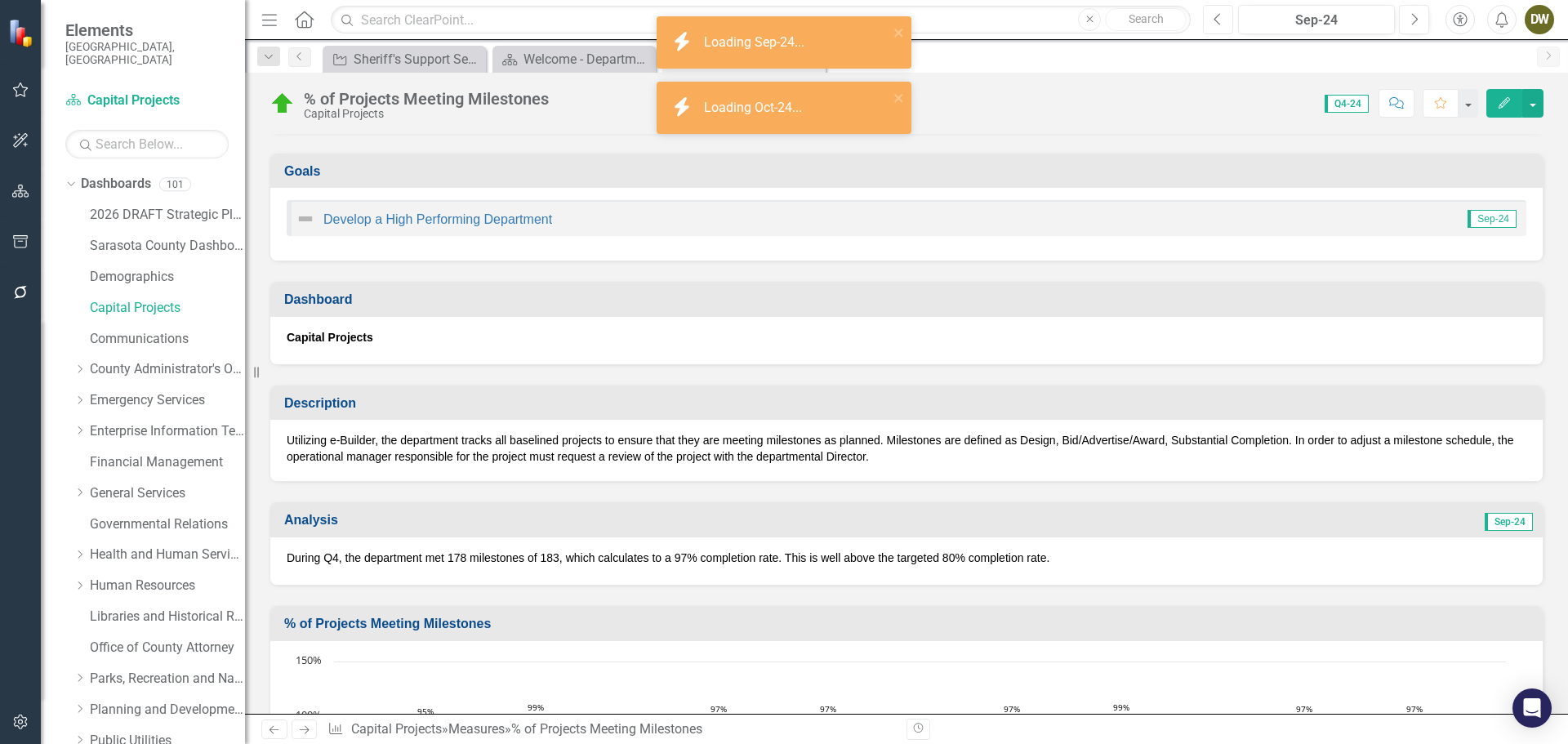
scroll to position [245, 0]
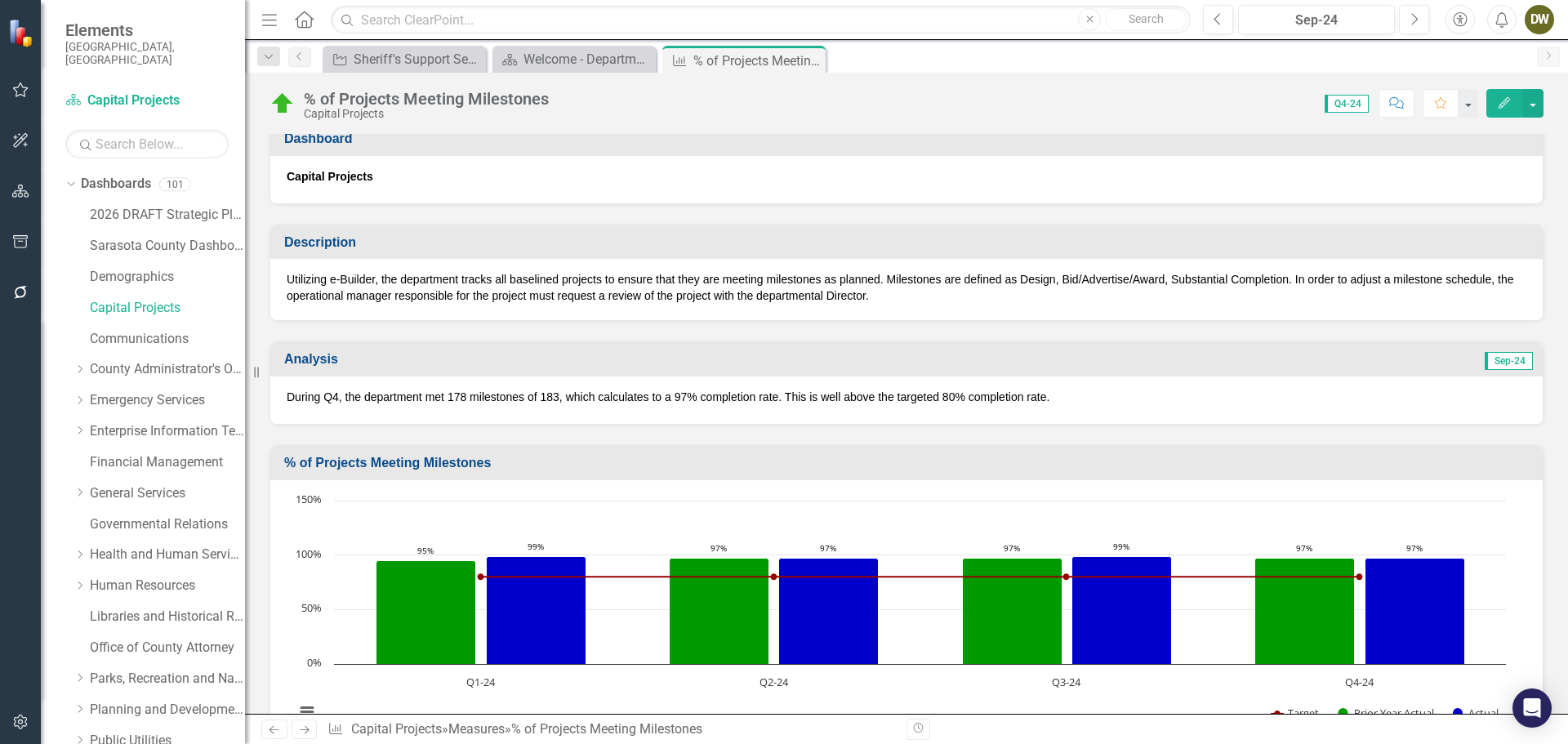
click at [347, 407] on div "During Q4, the department met 178 milestones of 183, which calculates to a 97% …" at bounding box center [906, 401] width 1273 height 48
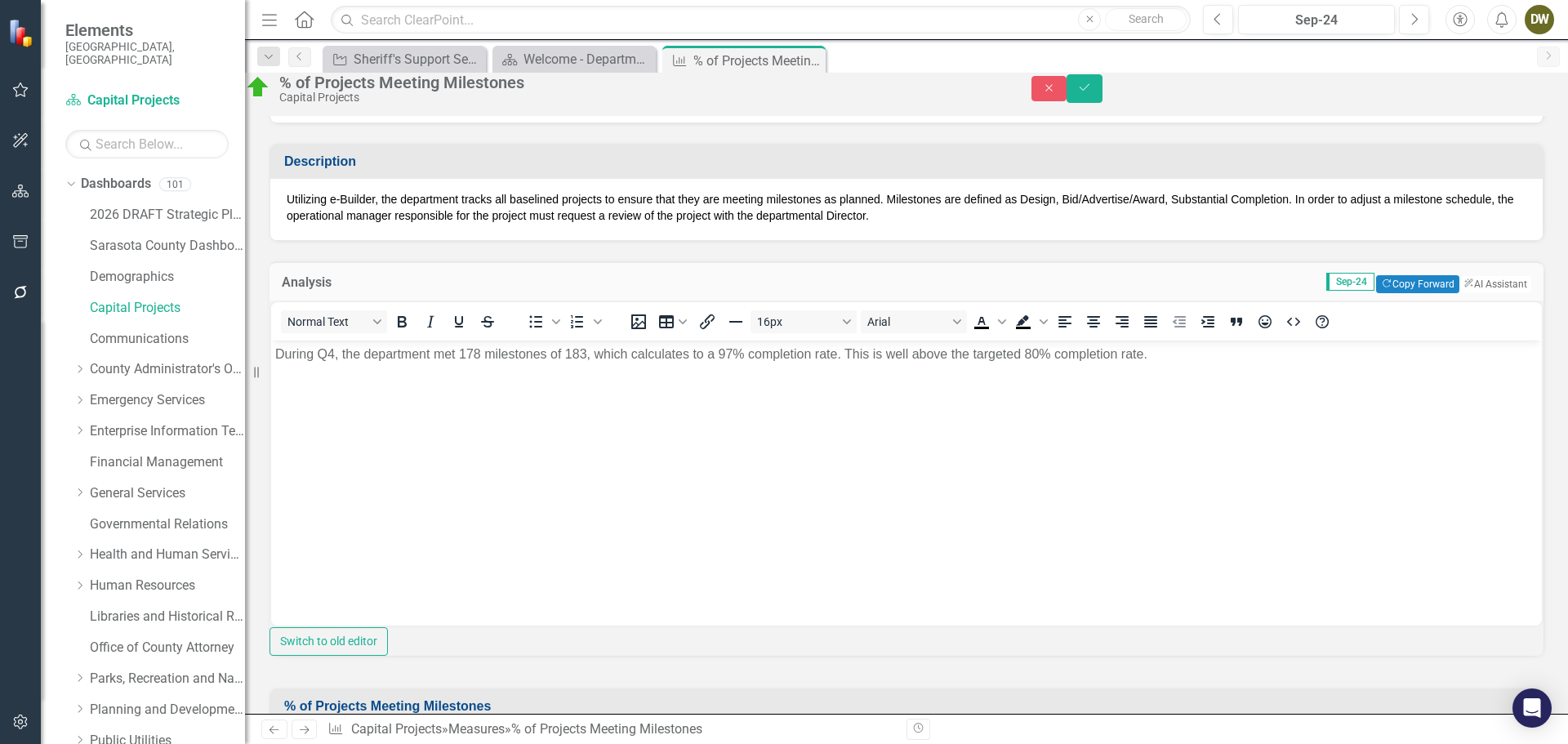
scroll to position [271, 0]
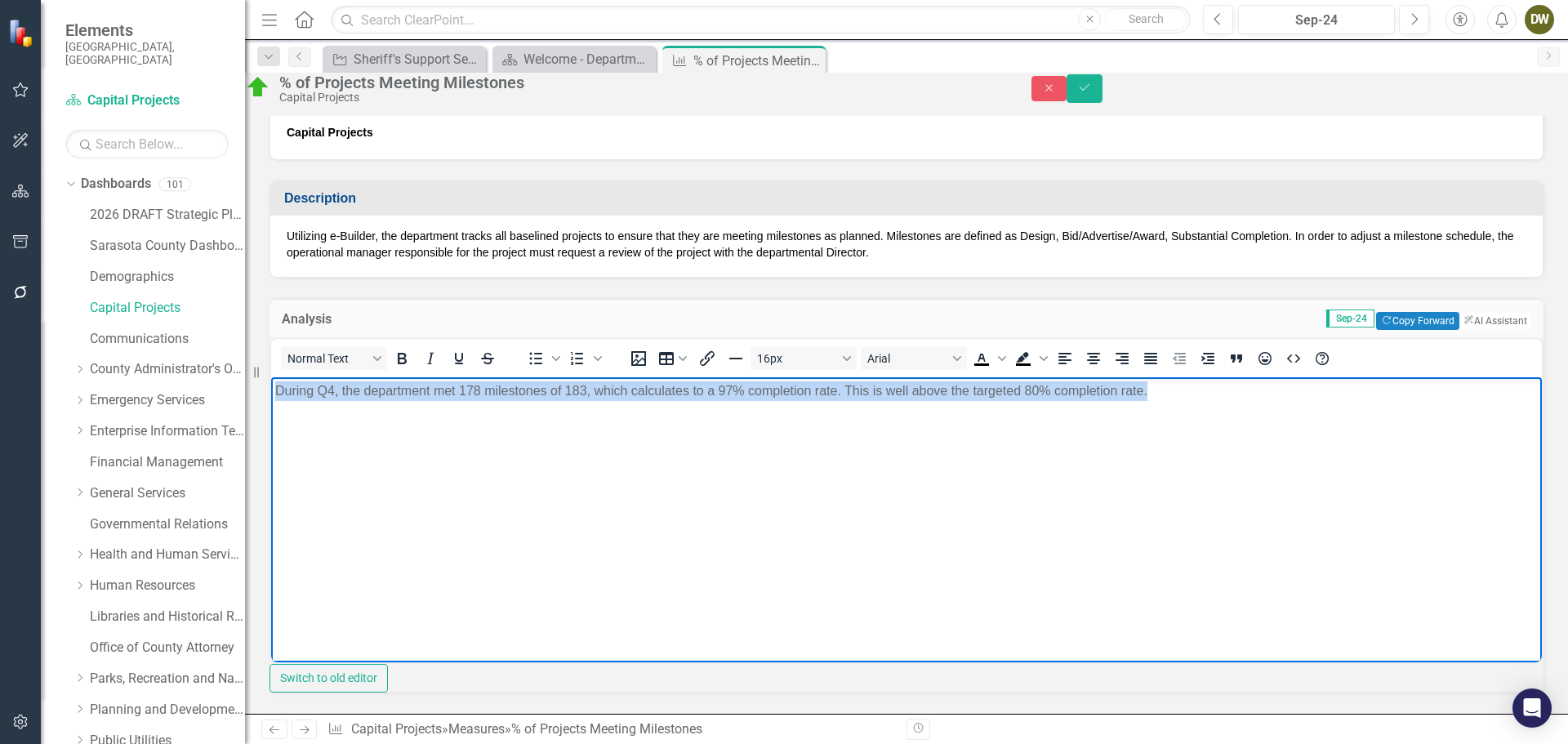
drag, startPoint x: 278, startPoint y: 391, endPoint x: 912, endPoint y: 408, distance: 634.2
click at [1189, 401] on body "During Q4, the department met 178 milestones of 183, which calculates to a 97% …" at bounding box center [906, 500] width 1271 height 245
copy p "During Q4, the department met 178 milestones of 183, which calculates to a 97% …"
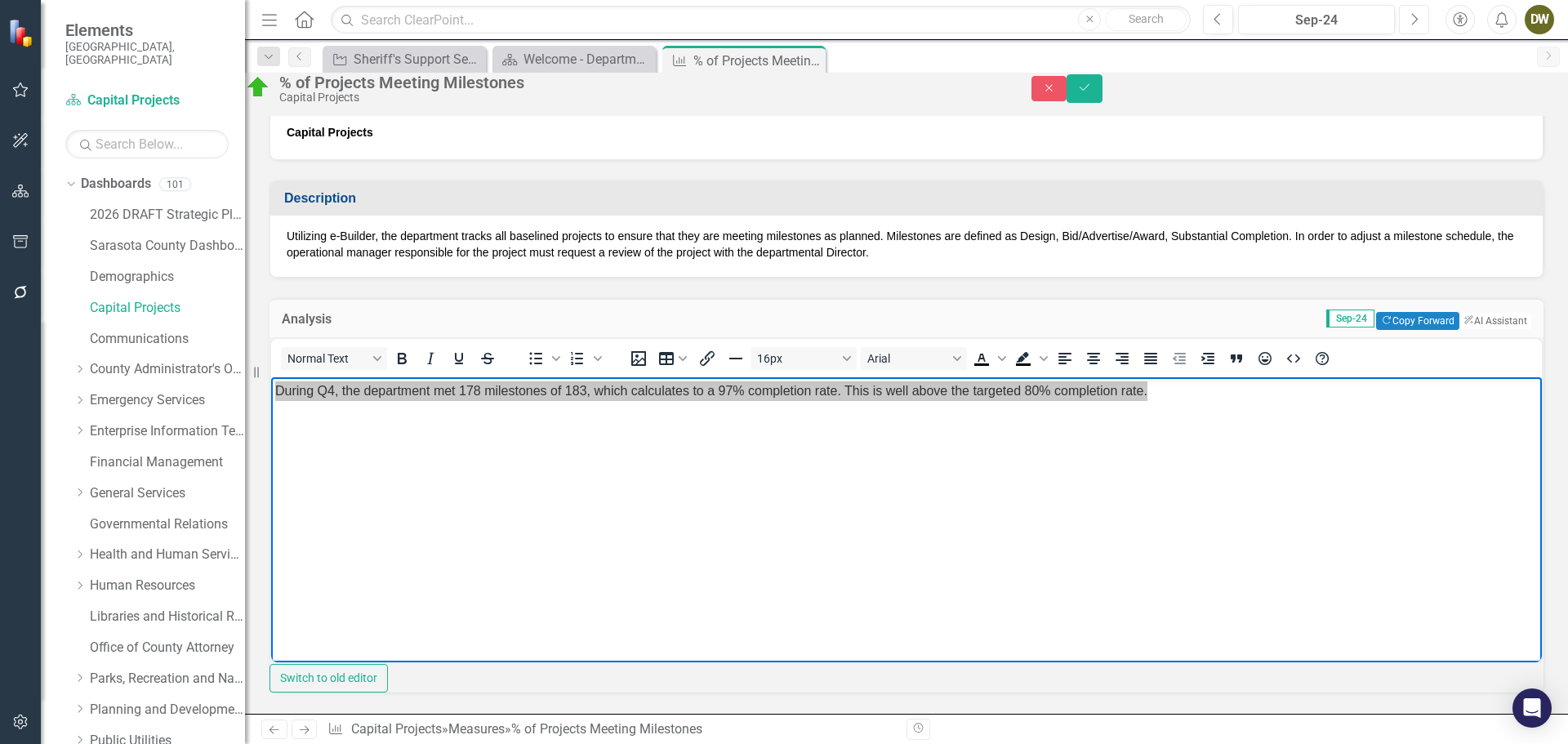
click at [1418, 19] on icon "Next" at bounding box center [1414, 19] width 9 height 15
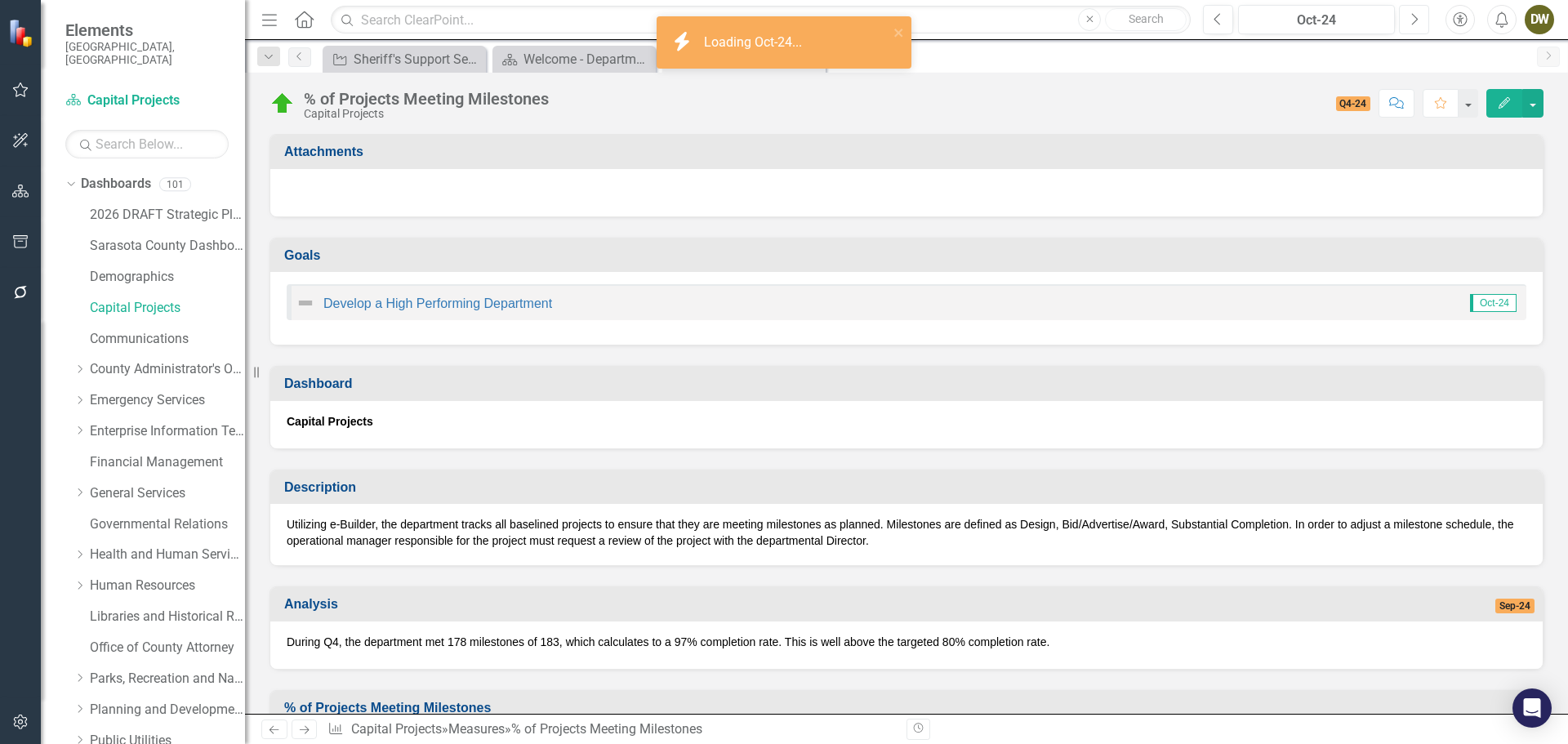
click at [1403, 19] on button "Next" at bounding box center [1413, 19] width 30 height 29
click at [1412, 18] on icon "Next" at bounding box center [1414, 19] width 9 height 15
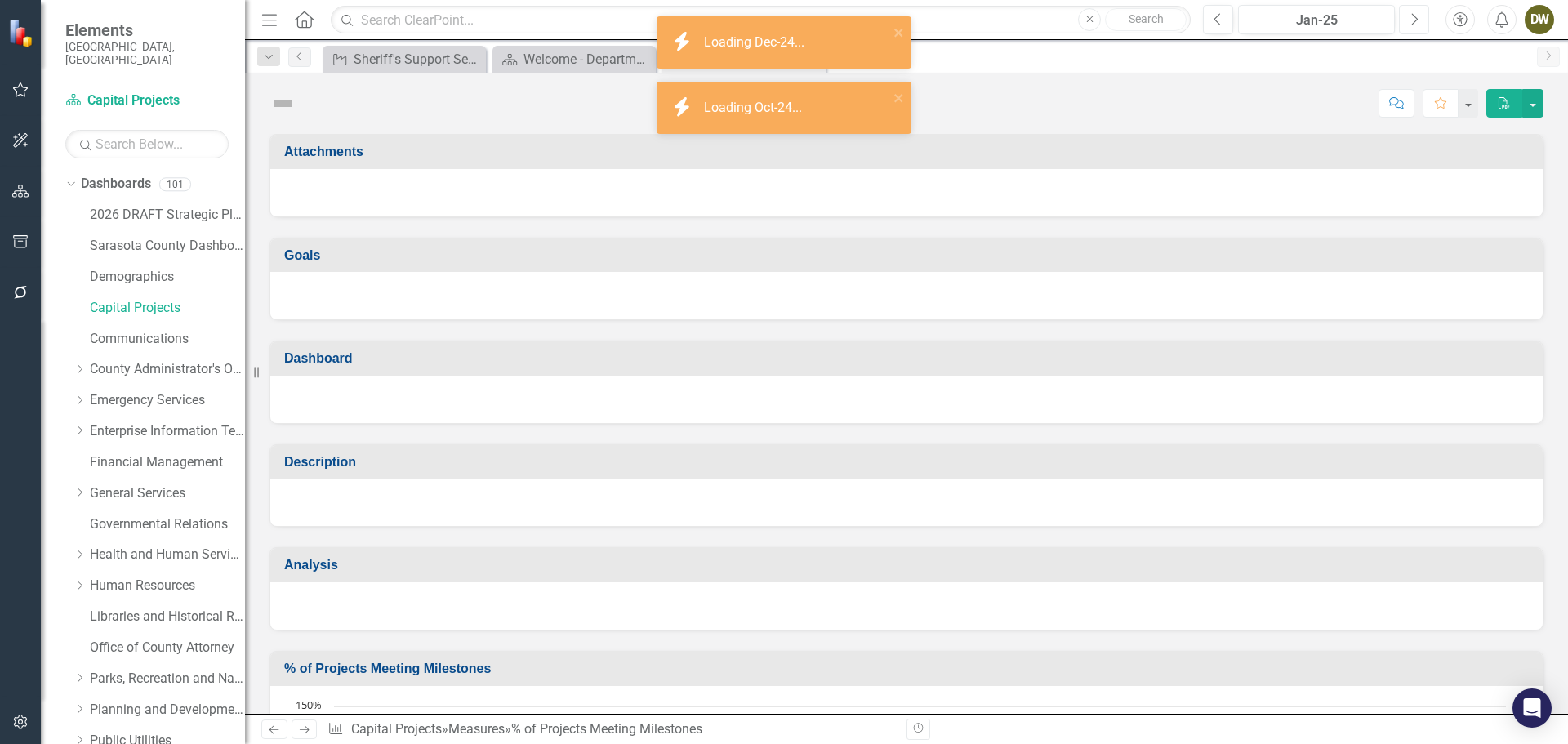
click at [1412, 18] on icon "Next" at bounding box center [1414, 19] width 9 height 15
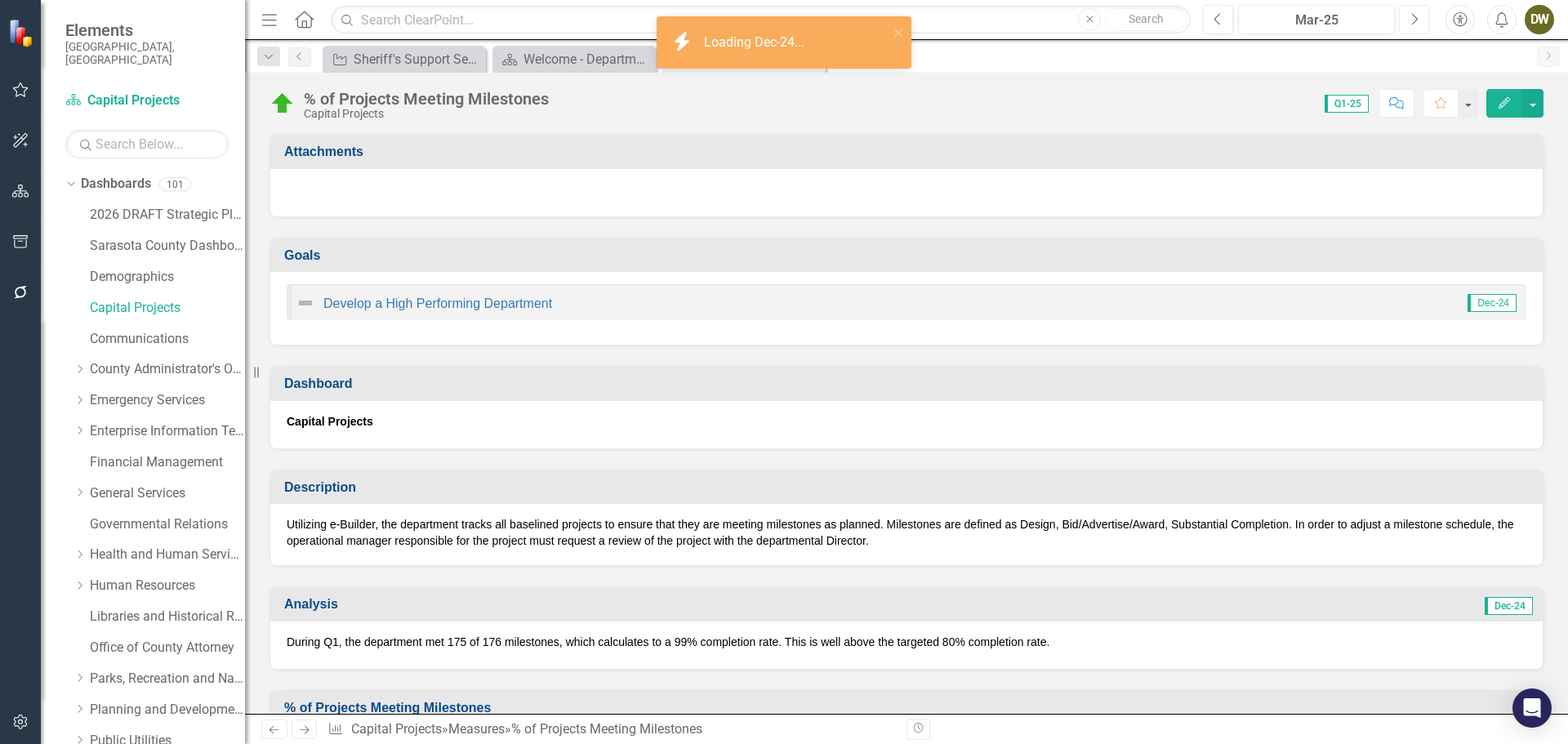
click at [1412, 18] on icon "Next" at bounding box center [1414, 19] width 9 height 15
click at [1412, 19] on icon "Next" at bounding box center [1414, 19] width 9 height 15
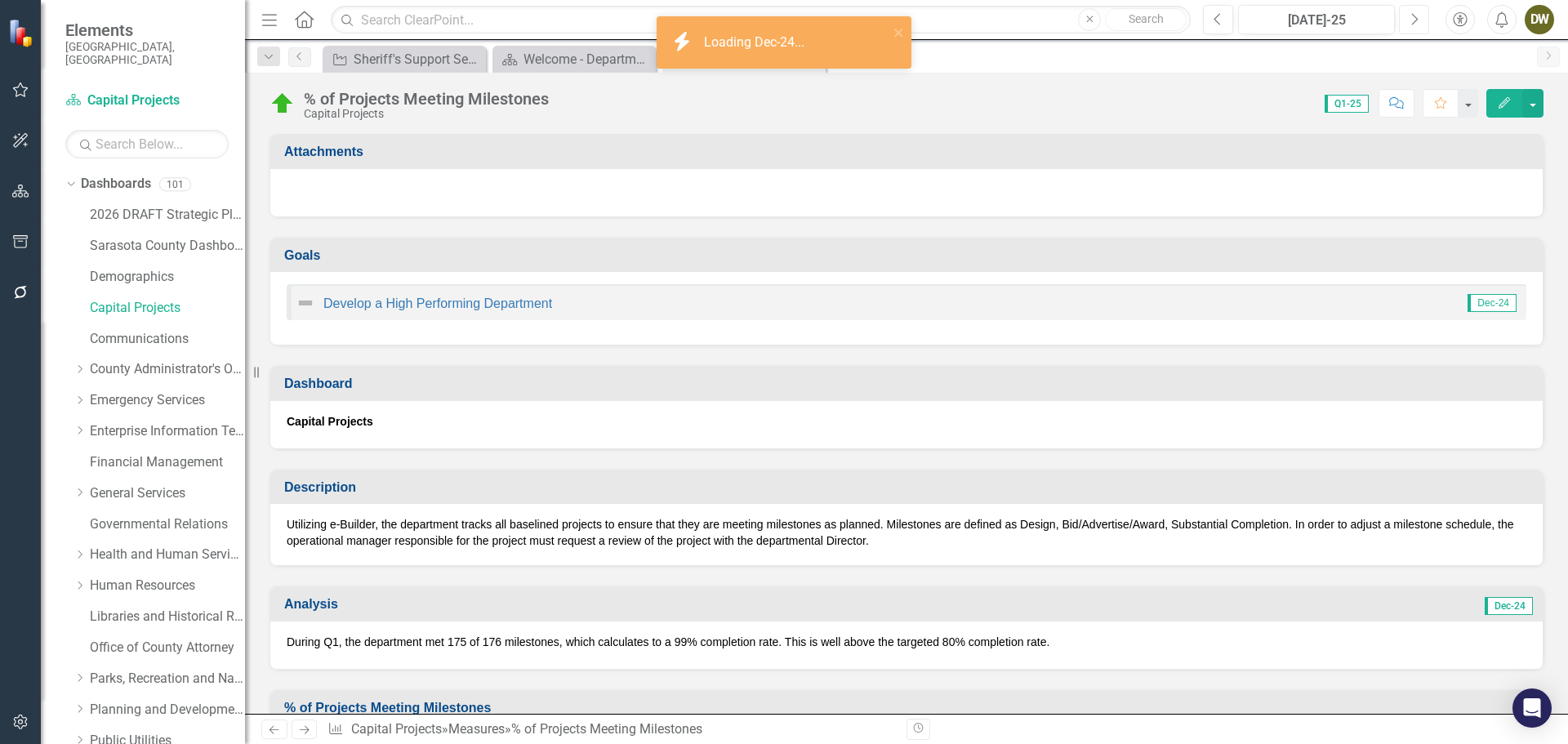
click at [1412, 19] on icon "Next" at bounding box center [1414, 19] width 9 height 15
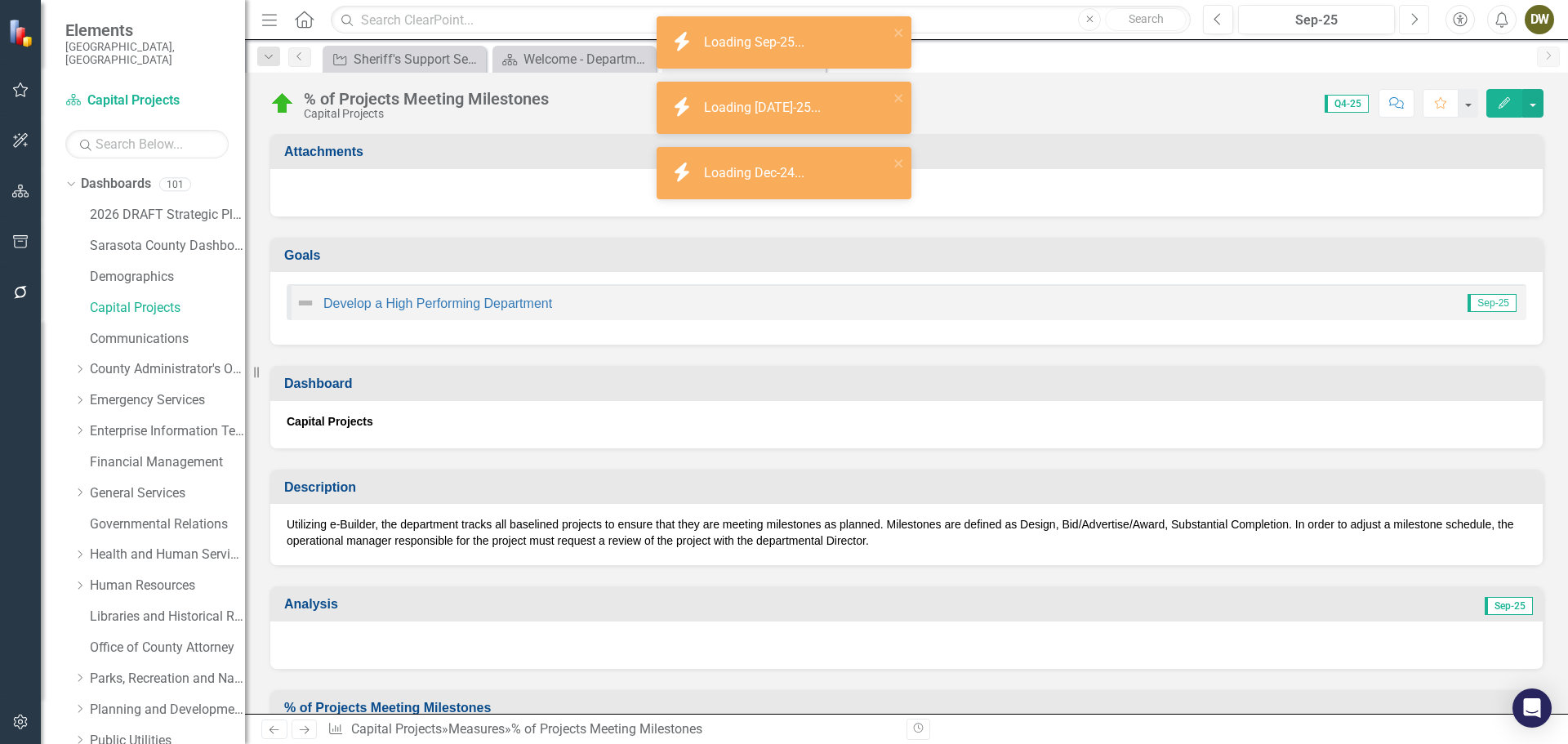
scroll to position [164, 0]
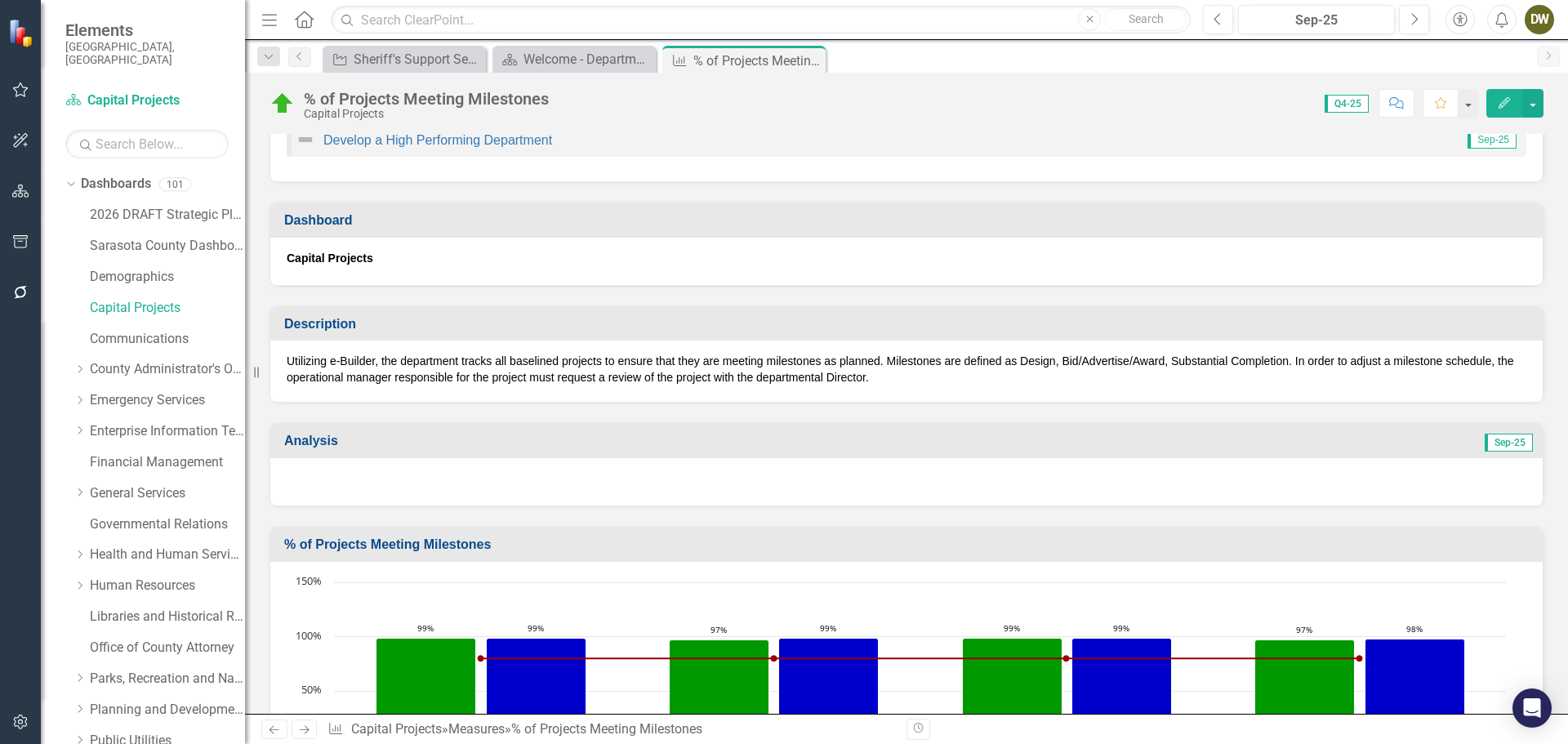
click at [330, 471] on div at bounding box center [906, 482] width 1273 height 48
click at [317, 471] on div at bounding box center [906, 482] width 1273 height 48
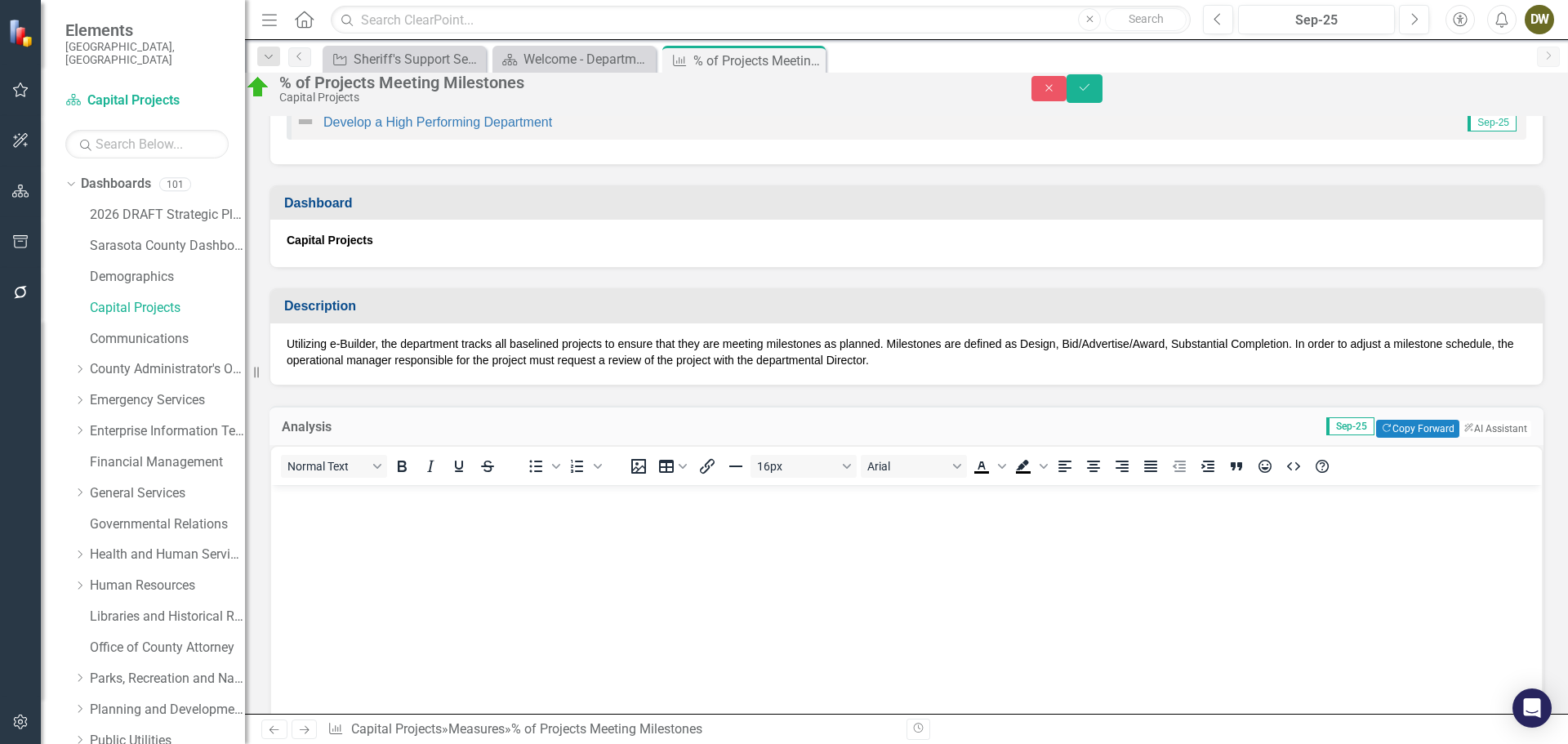
scroll to position [0, 0]
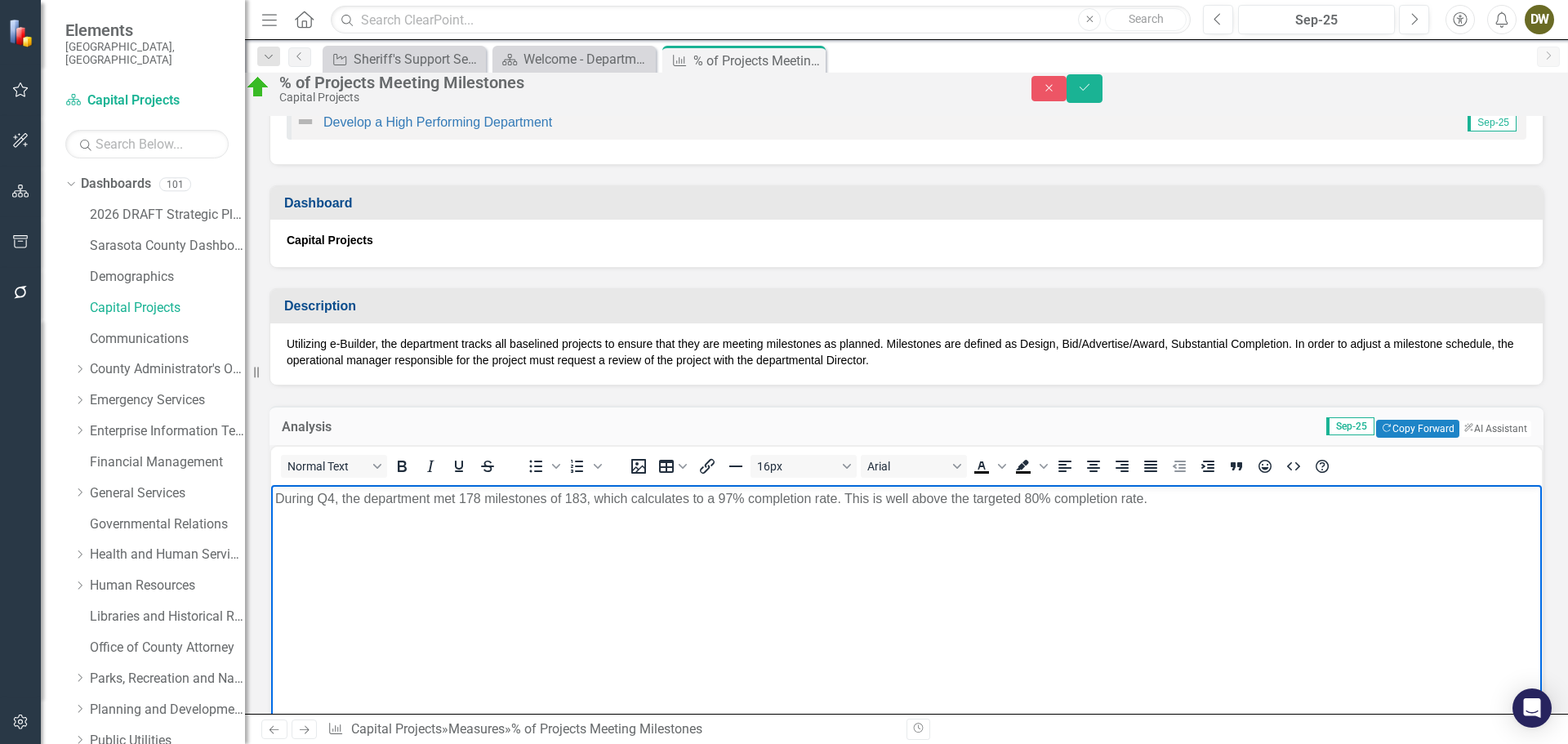
click at [477, 499] on p "During Q4, the department met 178 milestones of 183, which calculates to a 97% …" at bounding box center [907, 499] width 1262 height 19
click at [584, 499] on p "During Q4, the department met 182 milestones of 183, which calculates to a 97% …" at bounding box center [907, 499] width 1262 height 19
click at [730, 498] on p "During Q4, the department met 182 milestones of 186, which calculates to a 97% …" at bounding box center [907, 499] width 1262 height 19
click at [854, 563] on body "During Q4, the department met 182 milestones of 186, which calculates to a 98% …" at bounding box center [906, 608] width 1271 height 245
click at [1167, 498] on p "During Q4, the department met 182 milestones of 186, which calculates to a 98% …" at bounding box center [907, 499] width 1262 height 19
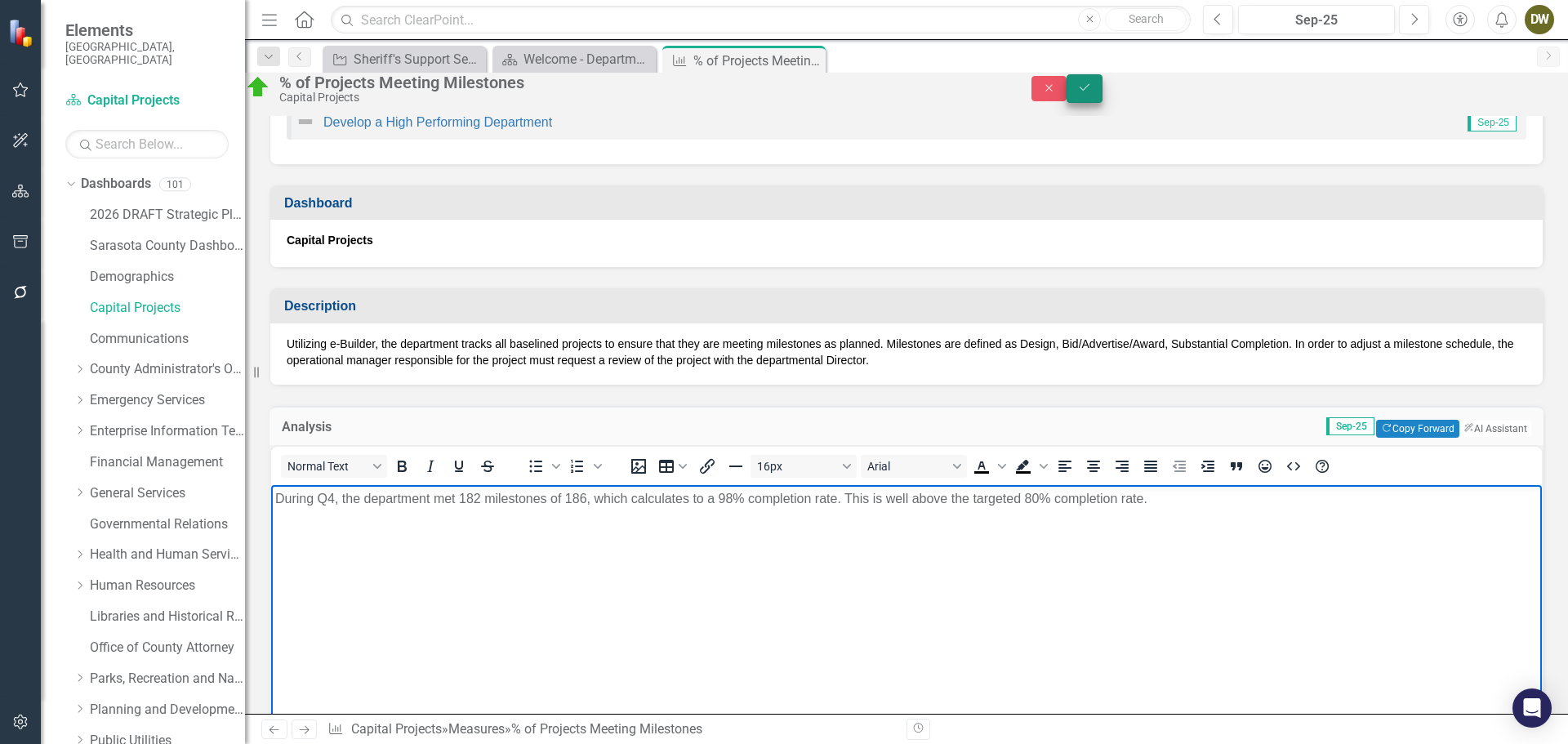
click at [1102, 88] on button "Save" at bounding box center [1084, 88] width 36 height 28
